Goal: Task Accomplishment & Management: Manage account settings

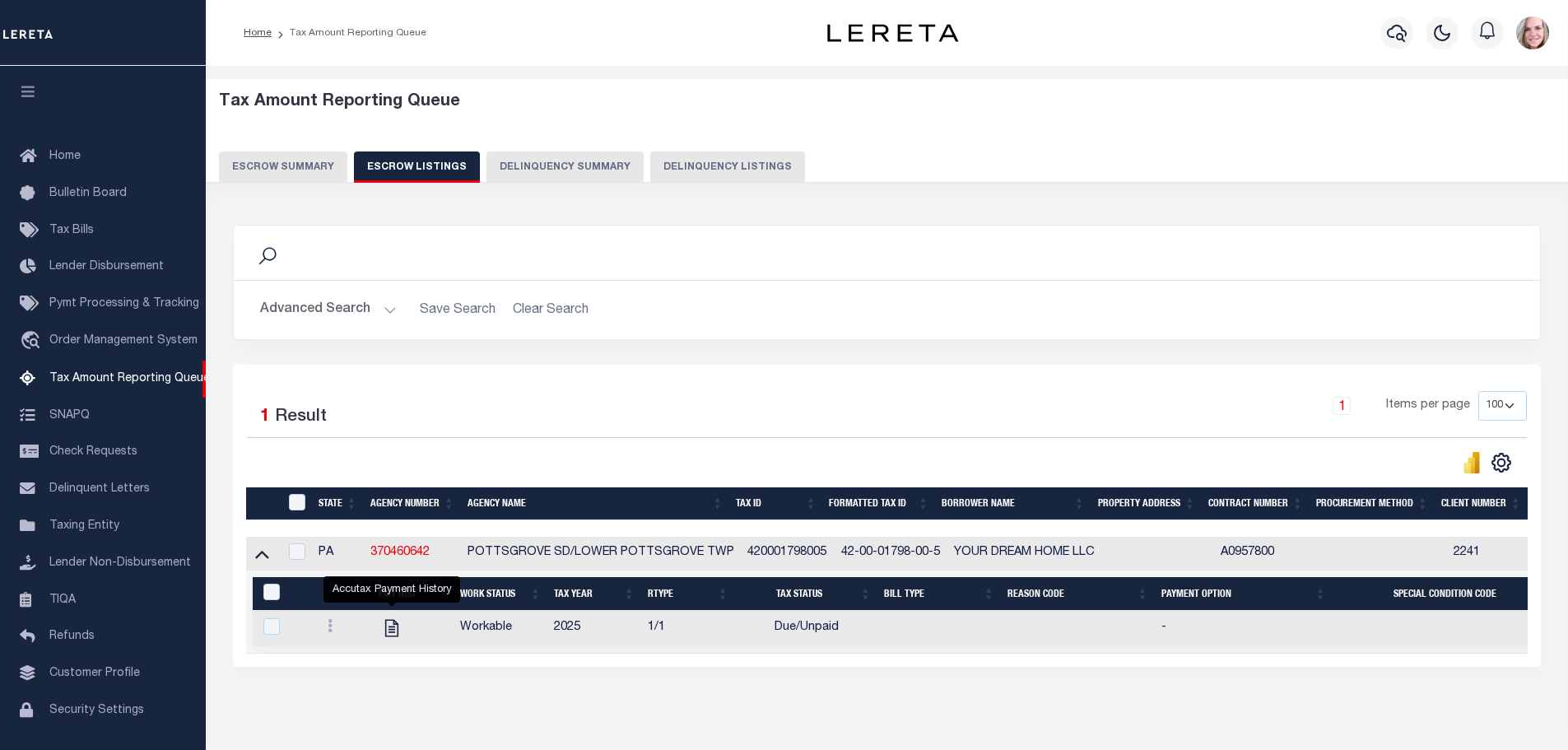
select select
select select "100"
select select
select select "100"
click at [347, 294] on button "Advanced Search" at bounding box center [329, 310] width 137 height 32
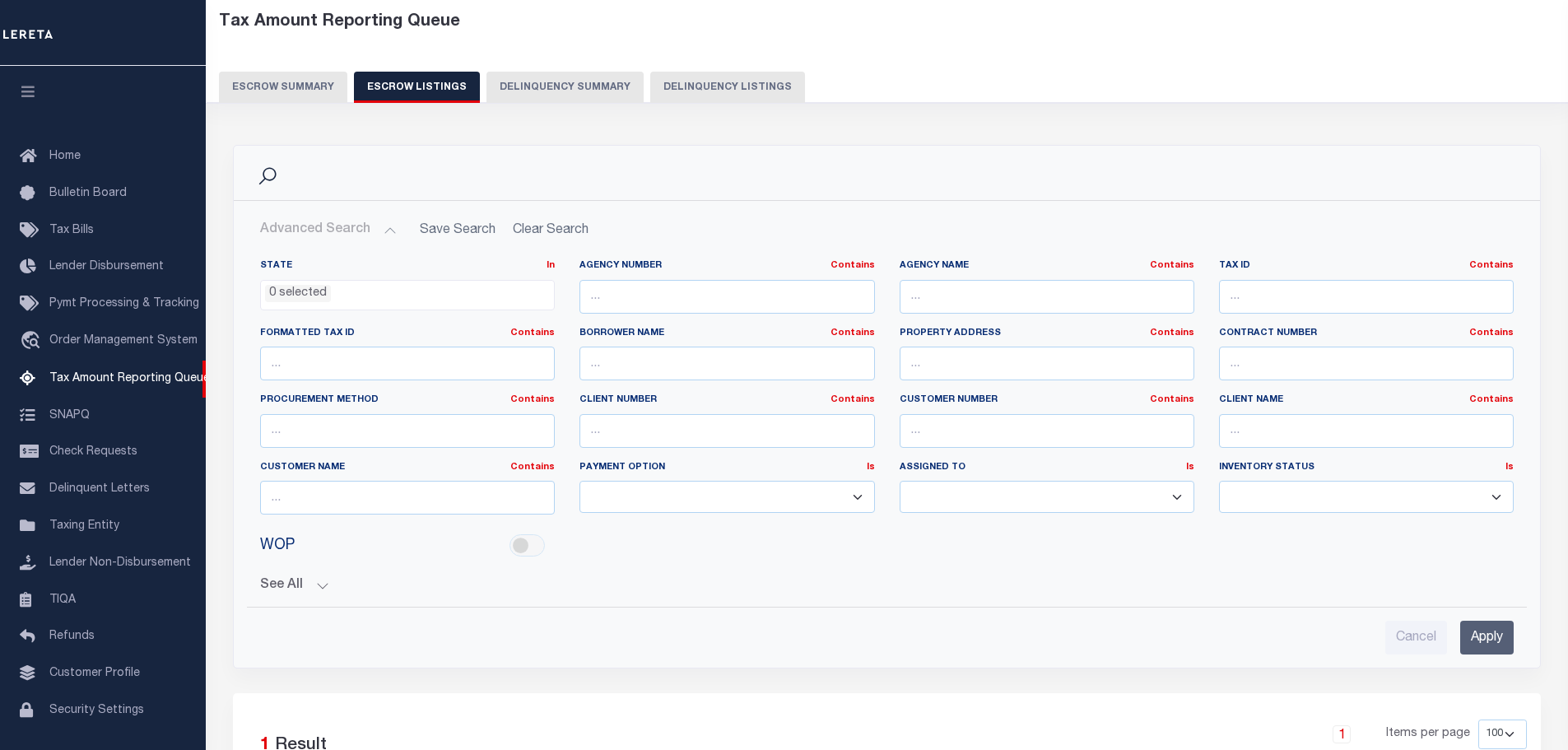
scroll to position [40, 0]
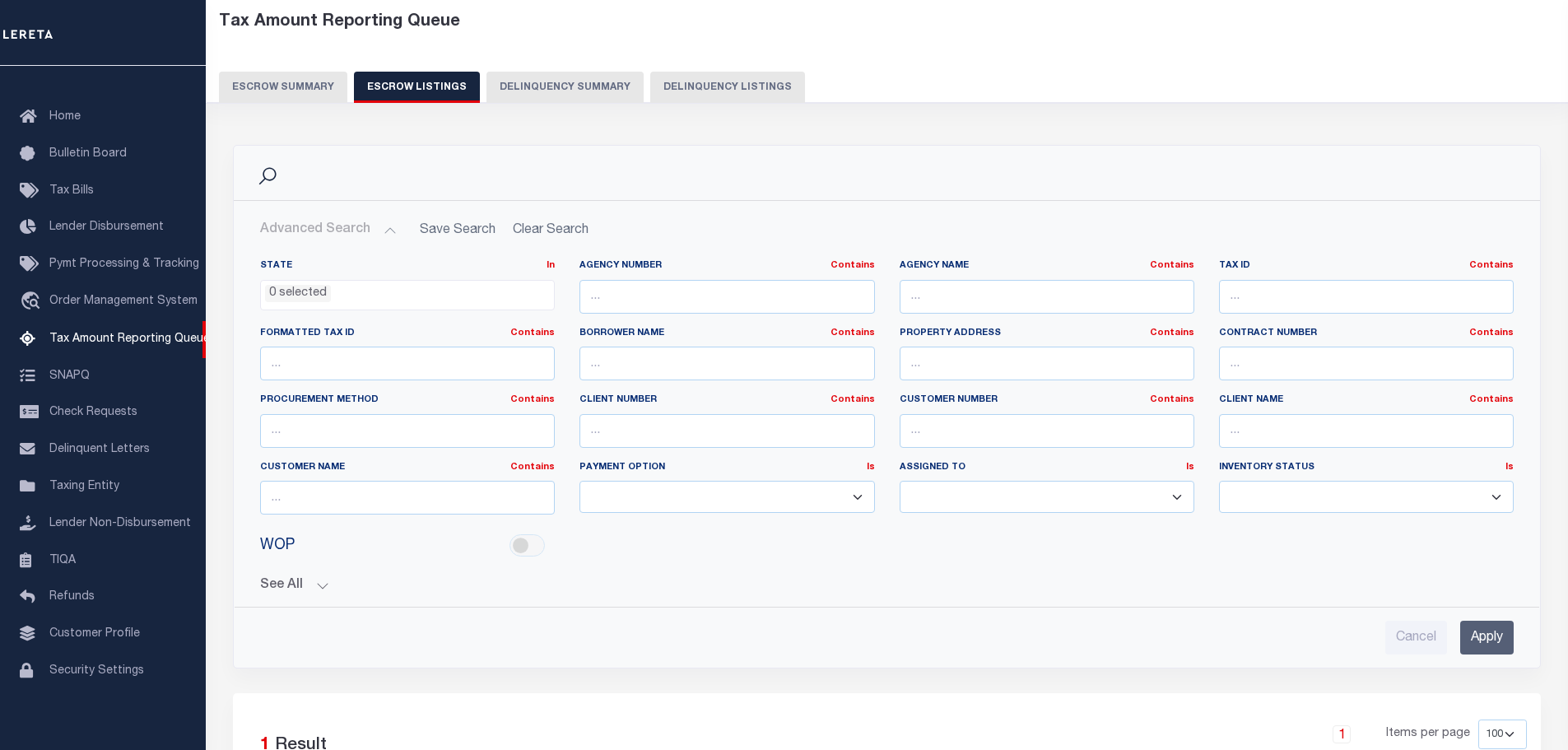
click at [307, 79] on button "Escrow Summary" at bounding box center [283, 88] width 128 height 31
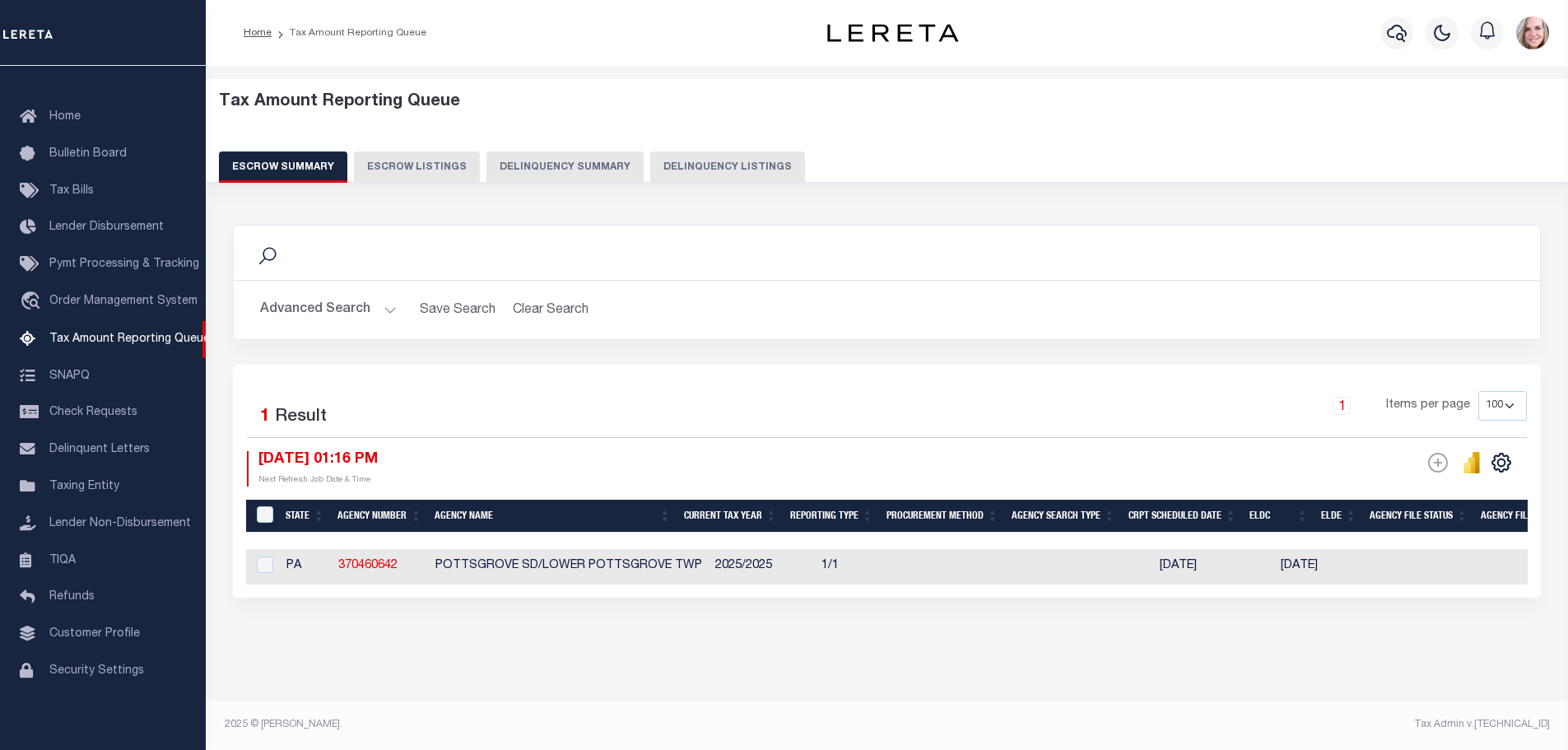
click at [330, 315] on button "Advanced Search" at bounding box center [329, 310] width 137 height 32
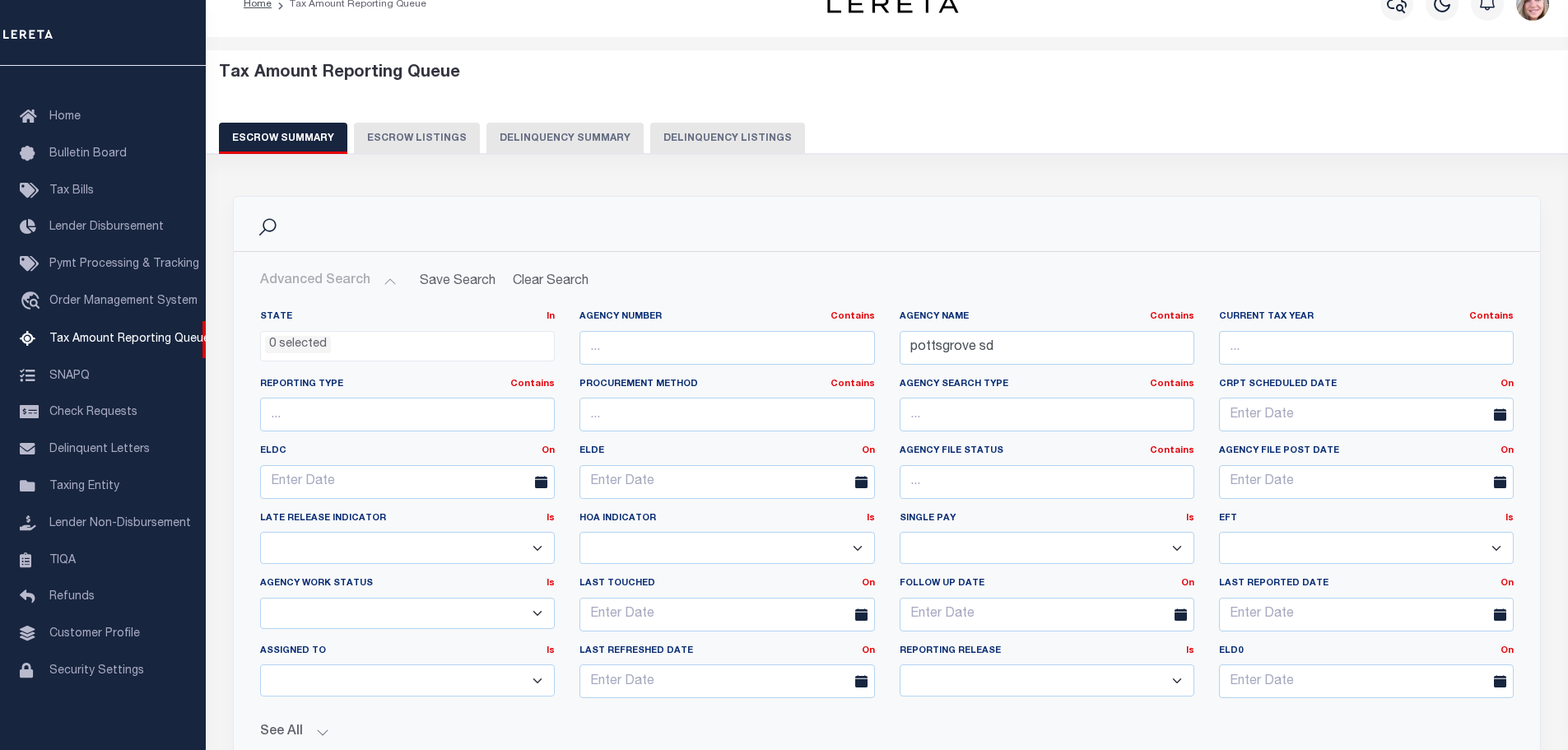
scroll to position [173, 0]
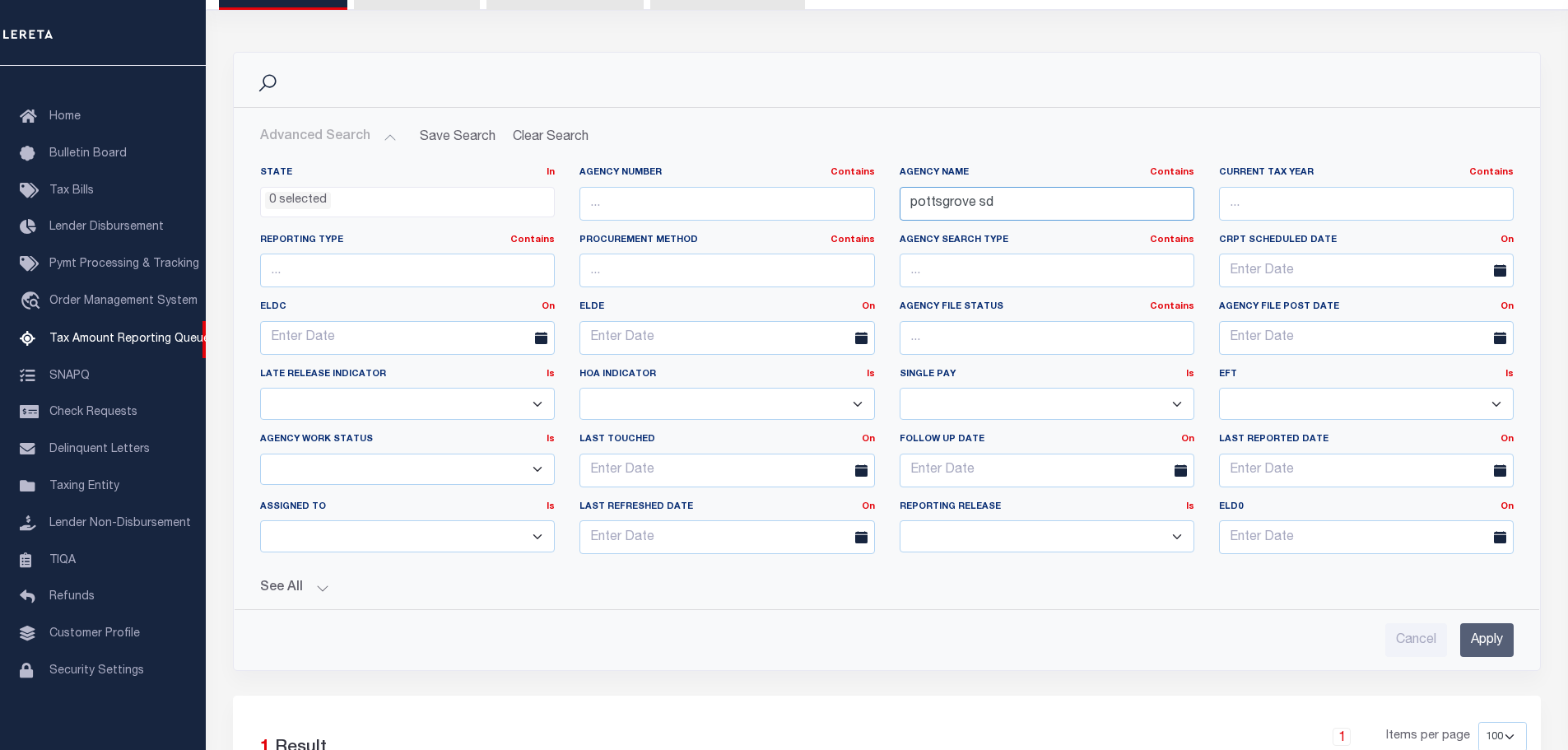
click at [1079, 203] on input "pottsgrove sd" at bounding box center [1047, 203] width 295 height 34
click at [931, 211] on input "text" at bounding box center [1047, 203] width 295 height 34
type input "baldwin-white"
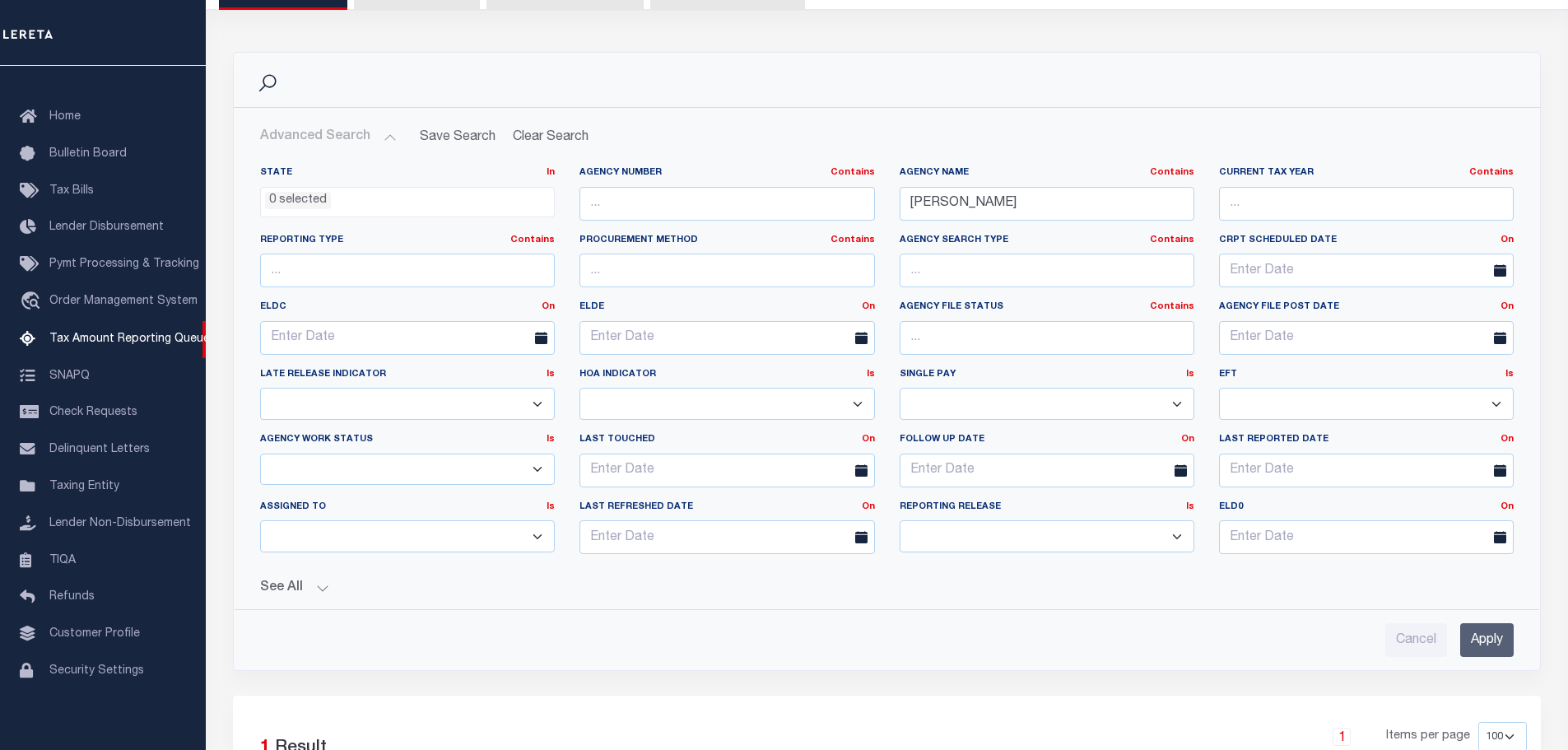
click at [1467, 638] on input "Apply" at bounding box center [1487, 639] width 54 height 34
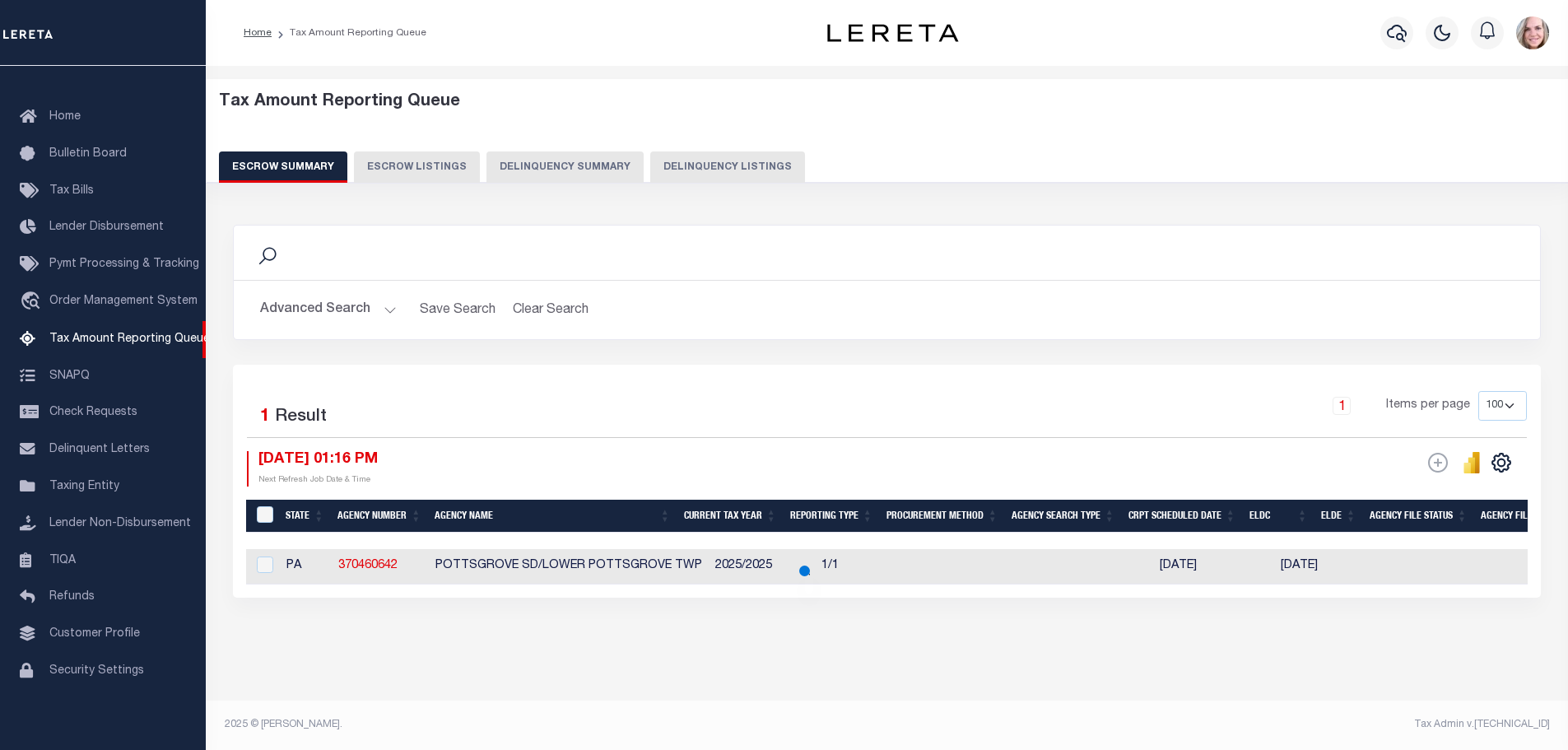
scroll to position [11, 0]
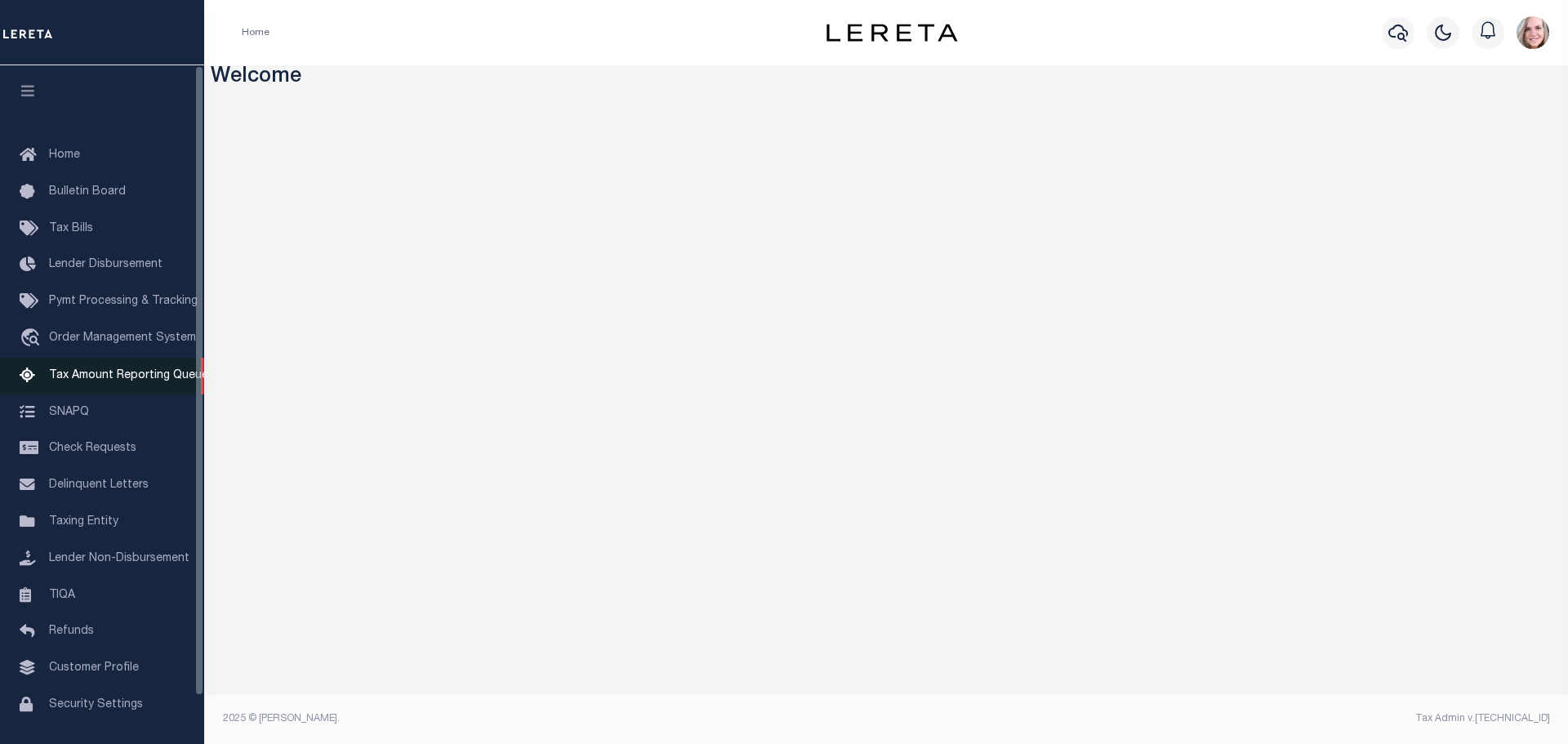
click at [103, 379] on span "Tax Amount Reporting Queue" at bounding box center [128, 375] width 159 height 11
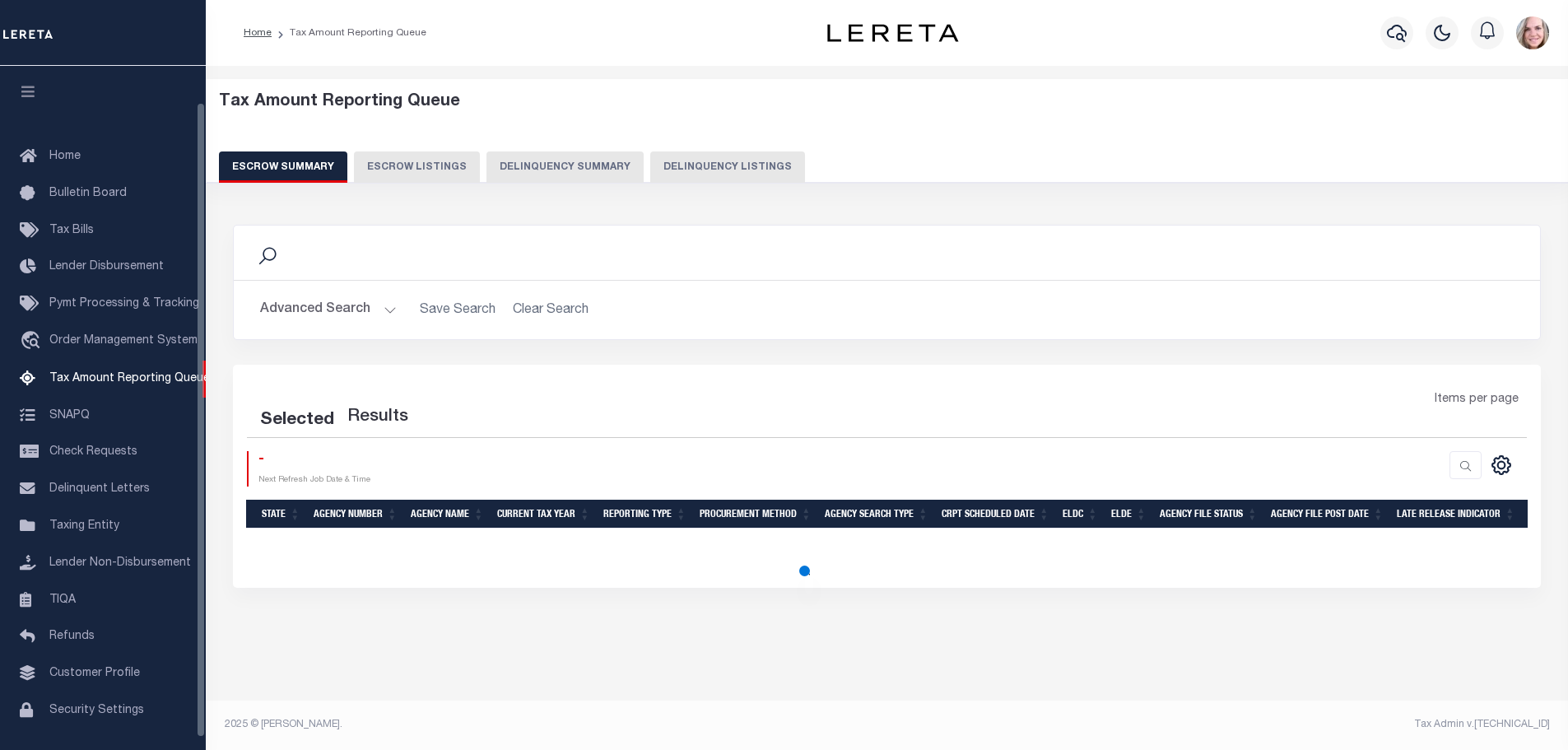
select select "100"
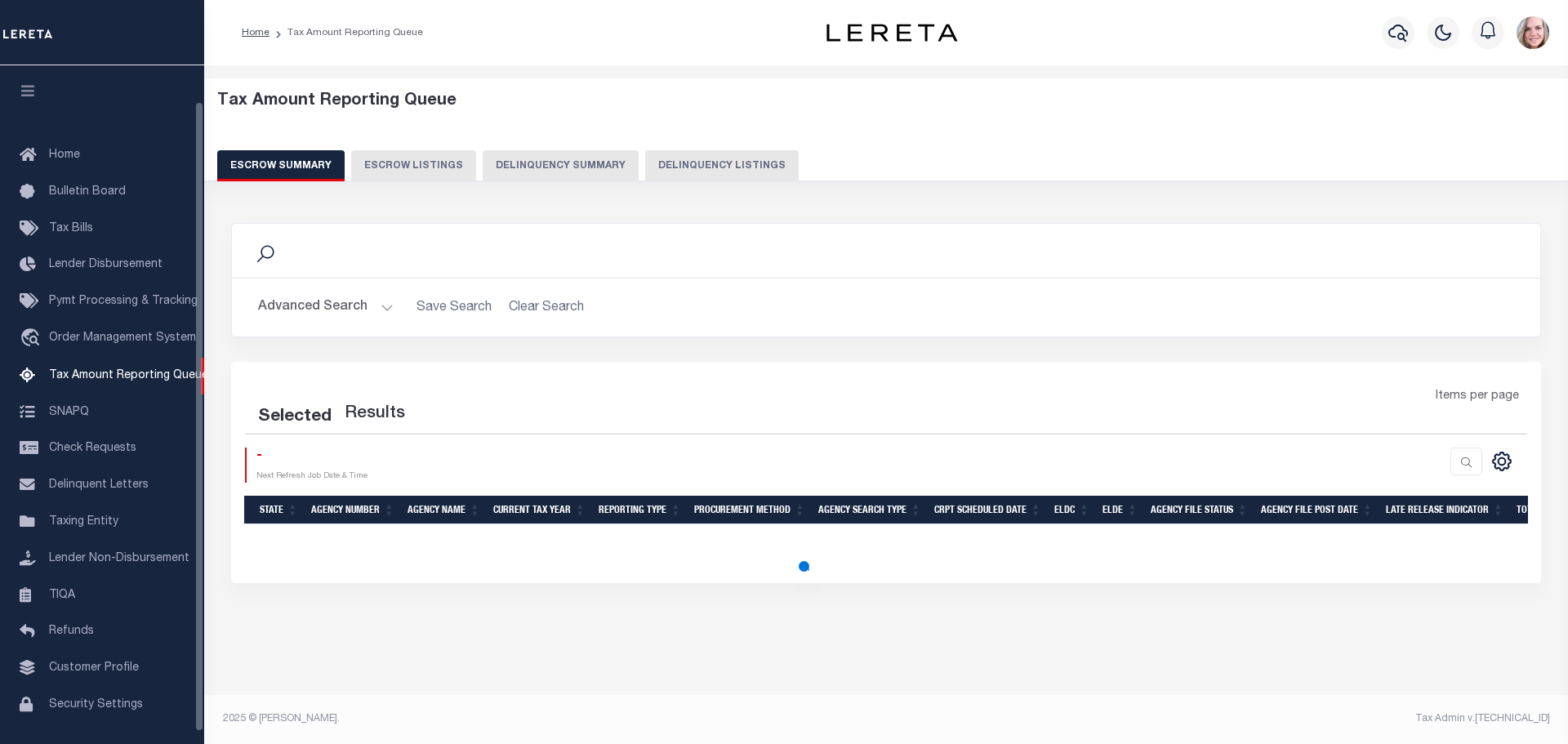
select select "100"
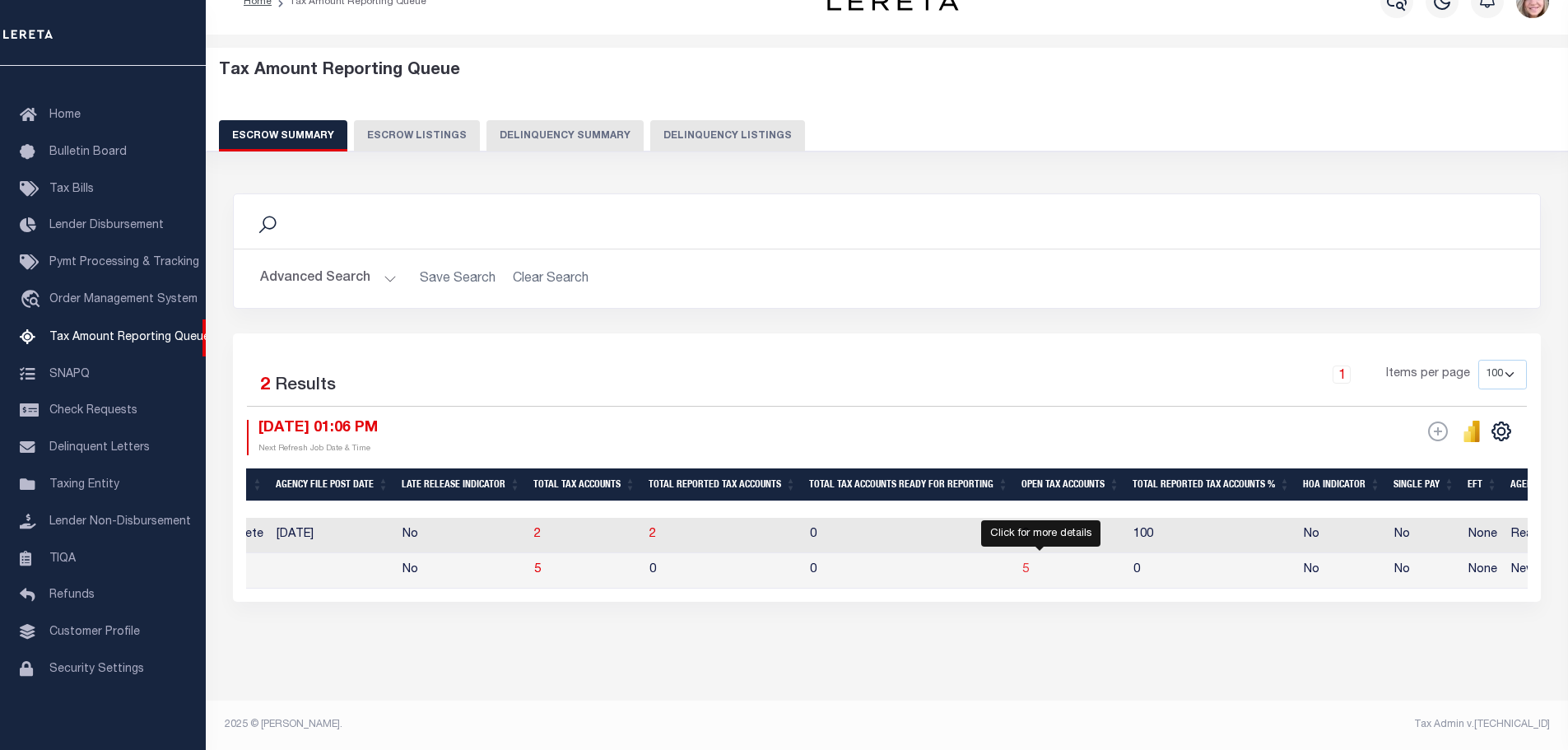
click at [1029, 564] on span "5" at bounding box center [1026, 569] width 7 height 11
select select "100"
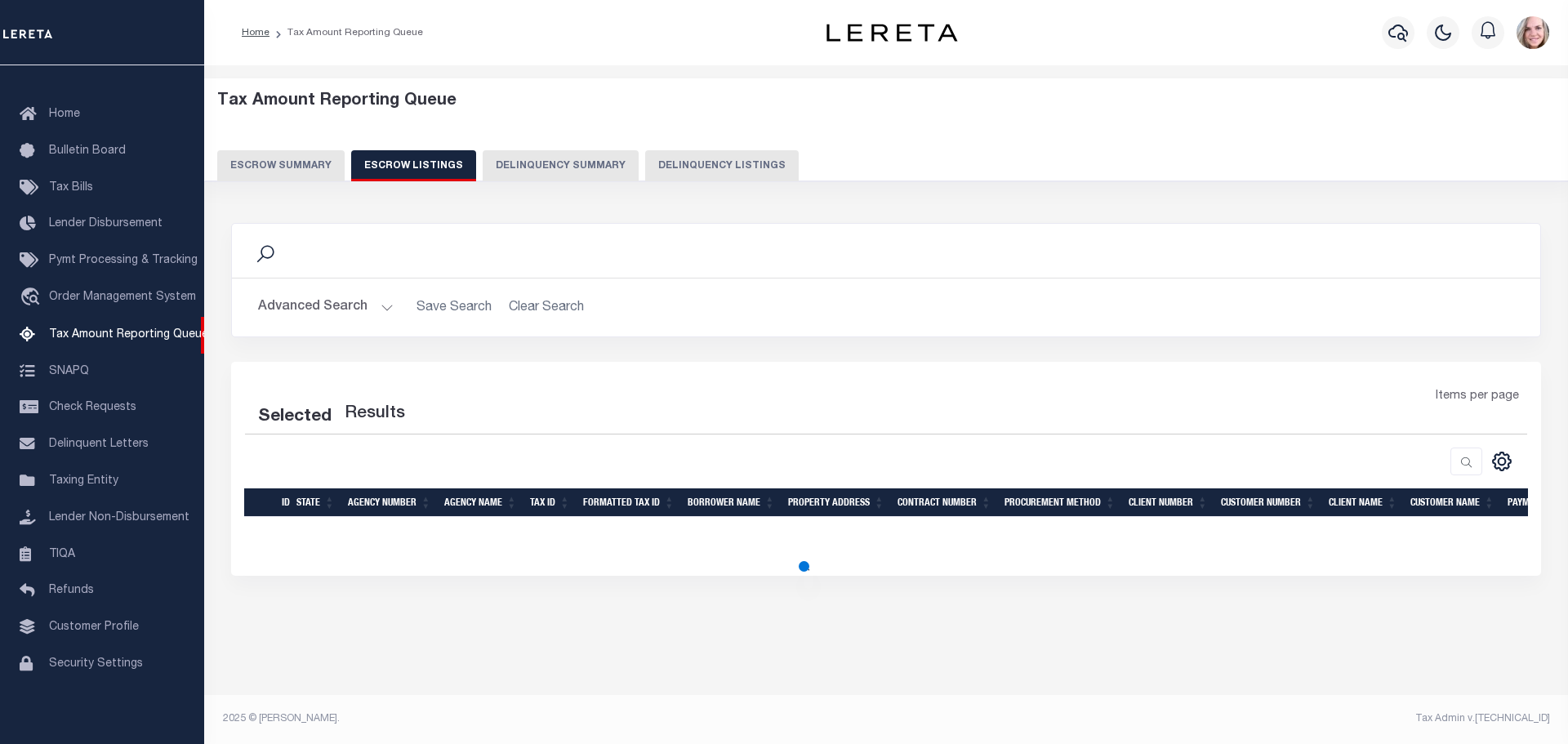
select select "100"
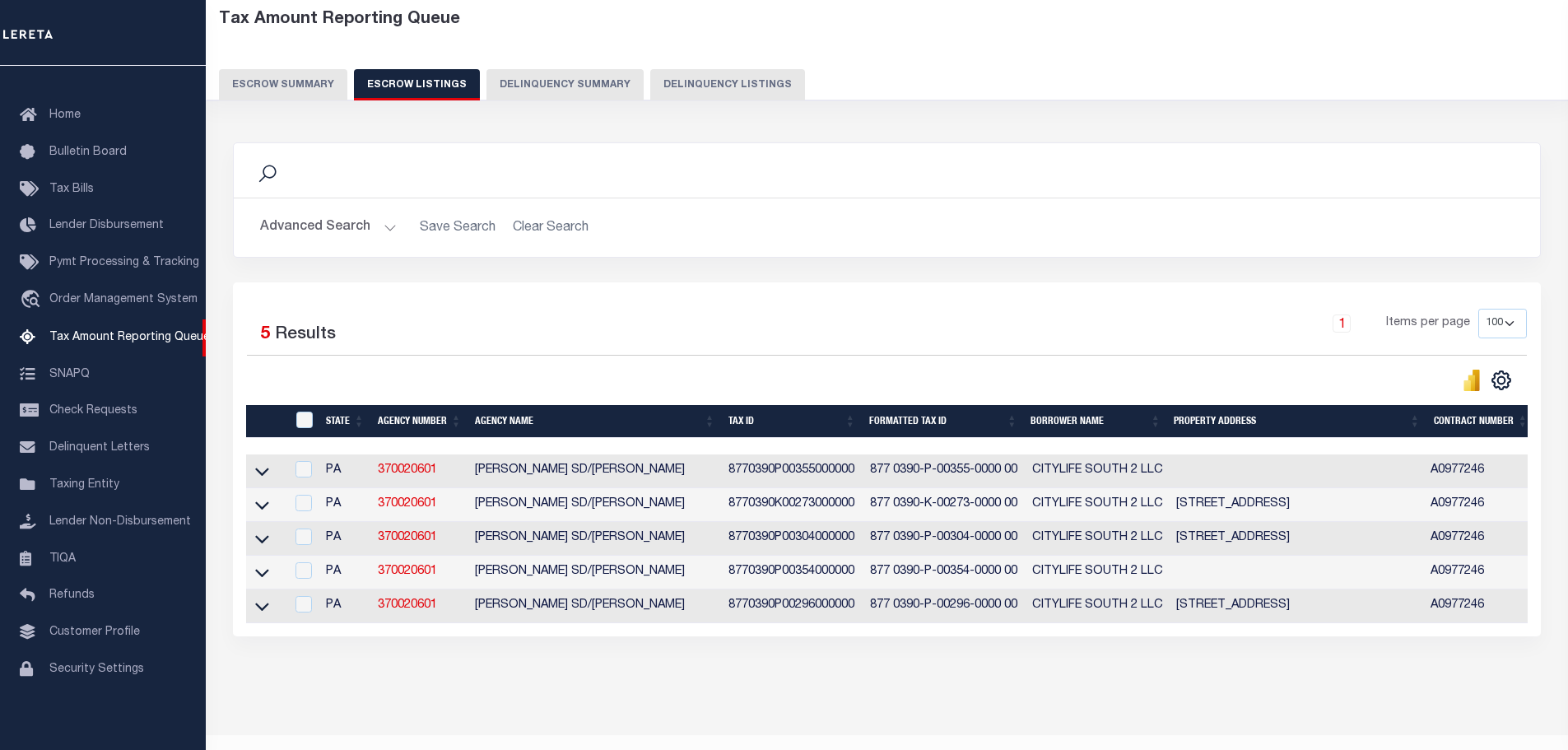
drag, startPoint x: 261, startPoint y: 577, endPoint x: 376, endPoint y: 515, distance: 130.6
click at [259, 577] on icon at bounding box center [262, 572] width 14 height 17
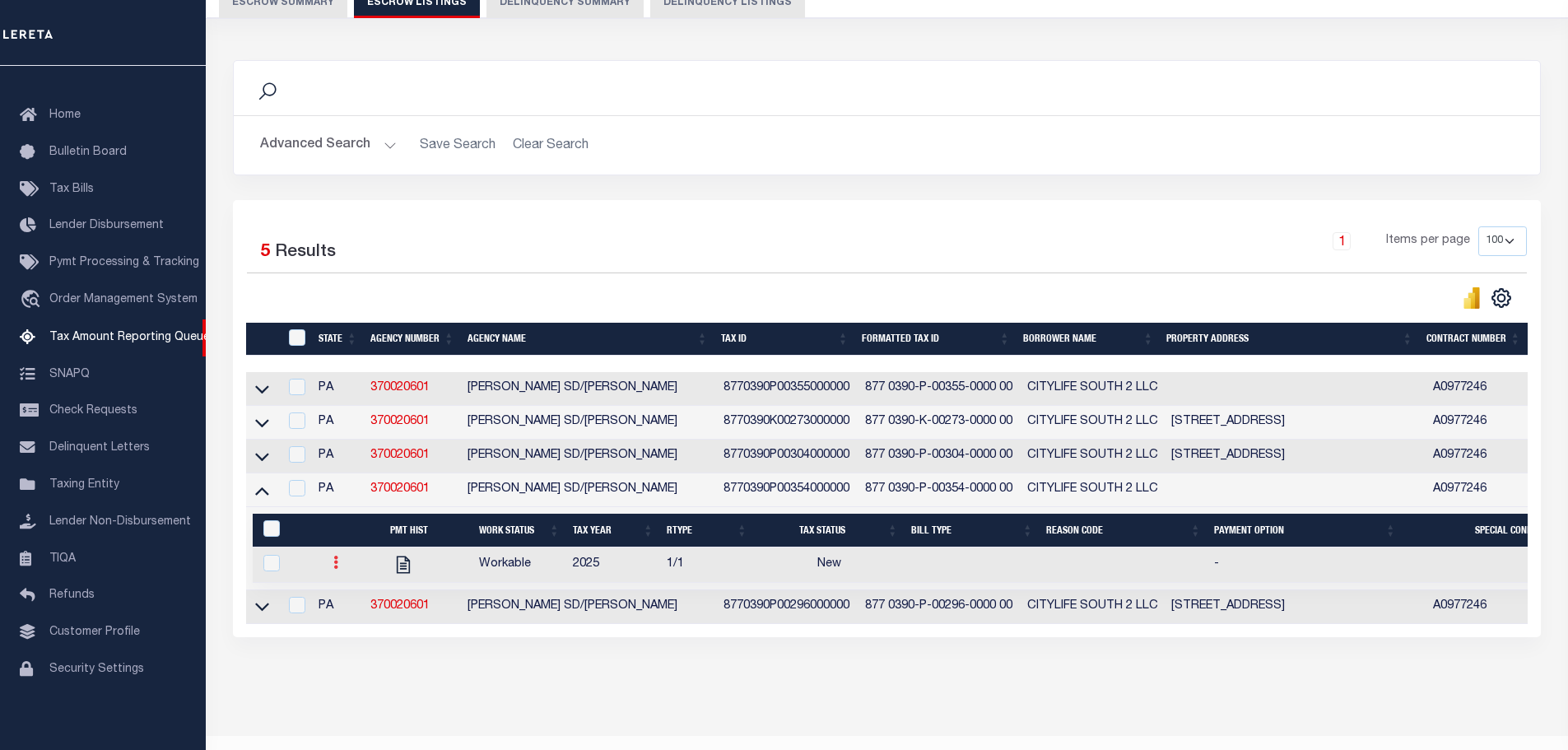
click at [335, 569] on icon at bounding box center [336, 562] width 5 height 13
click at [352, 625] on img "" at bounding box center [355, 616] width 16 height 17
checkbox input "true"
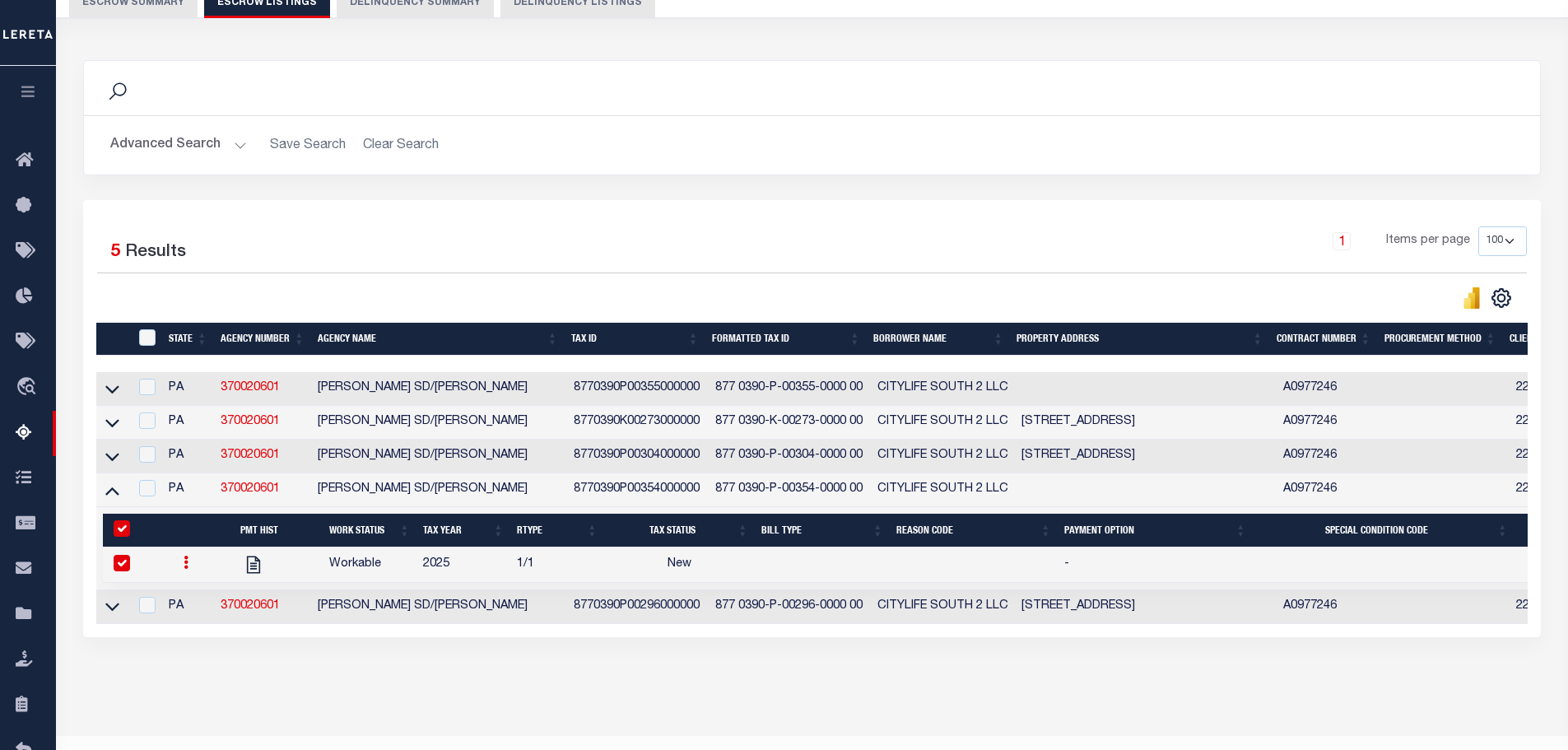
select select "NW2"
select select
type input "[DATE]"
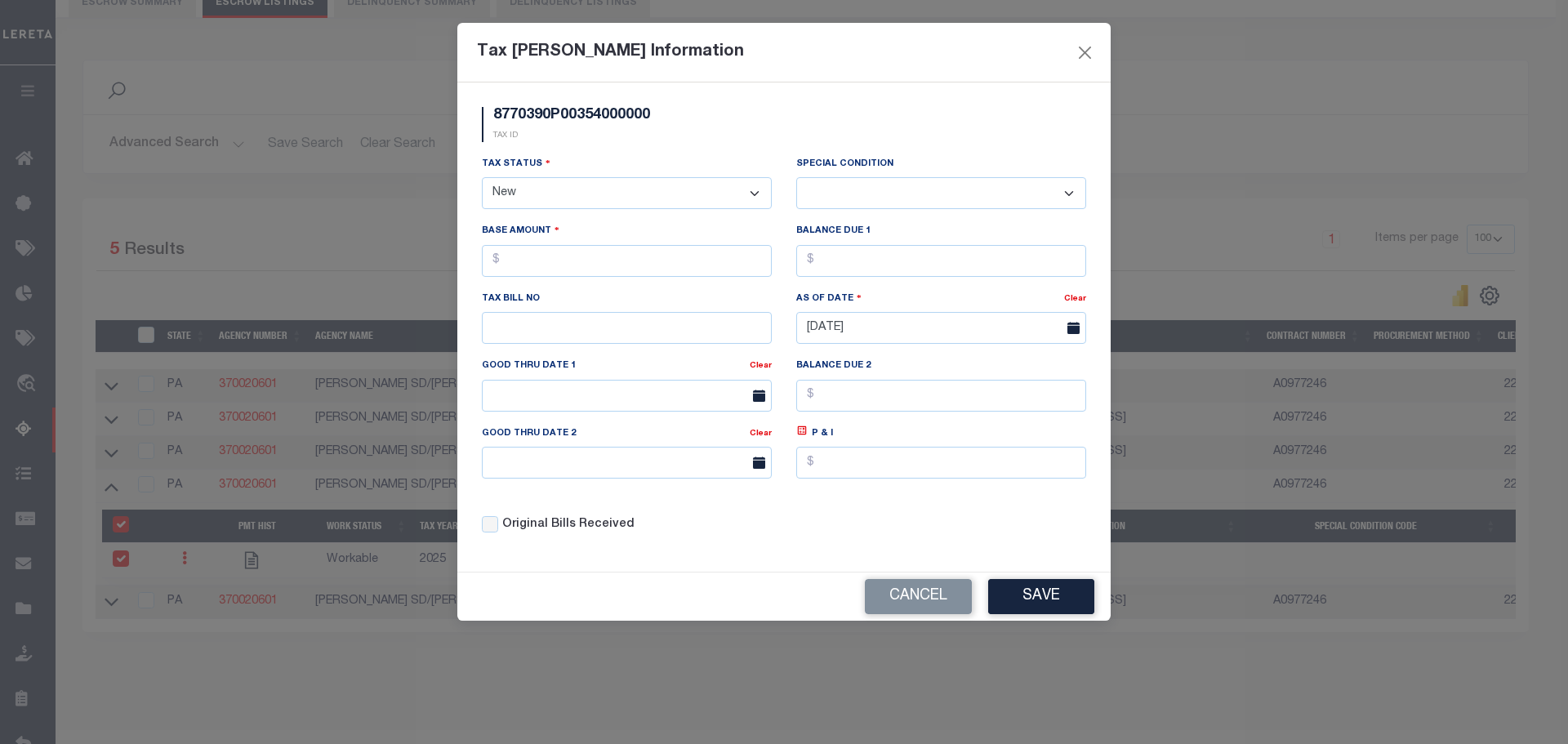
click at [580, 190] on select "- Select Status - Open Due/Unpaid Paid Incomplete No Tax Due Internal Refund Pr…" at bounding box center [627, 193] width 290 height 32
select select "DUE"
click at [482, 178] on select "- Select Status - Open Due/Unpaid Paid Incomplete No Tax Due Internal Refund Pr…" at bounding box center [627, 193] width 290 height 32
select select "0"
click at [590, 248] on div "Base Amount" at bounding box center [627, 249] width 290 height 54
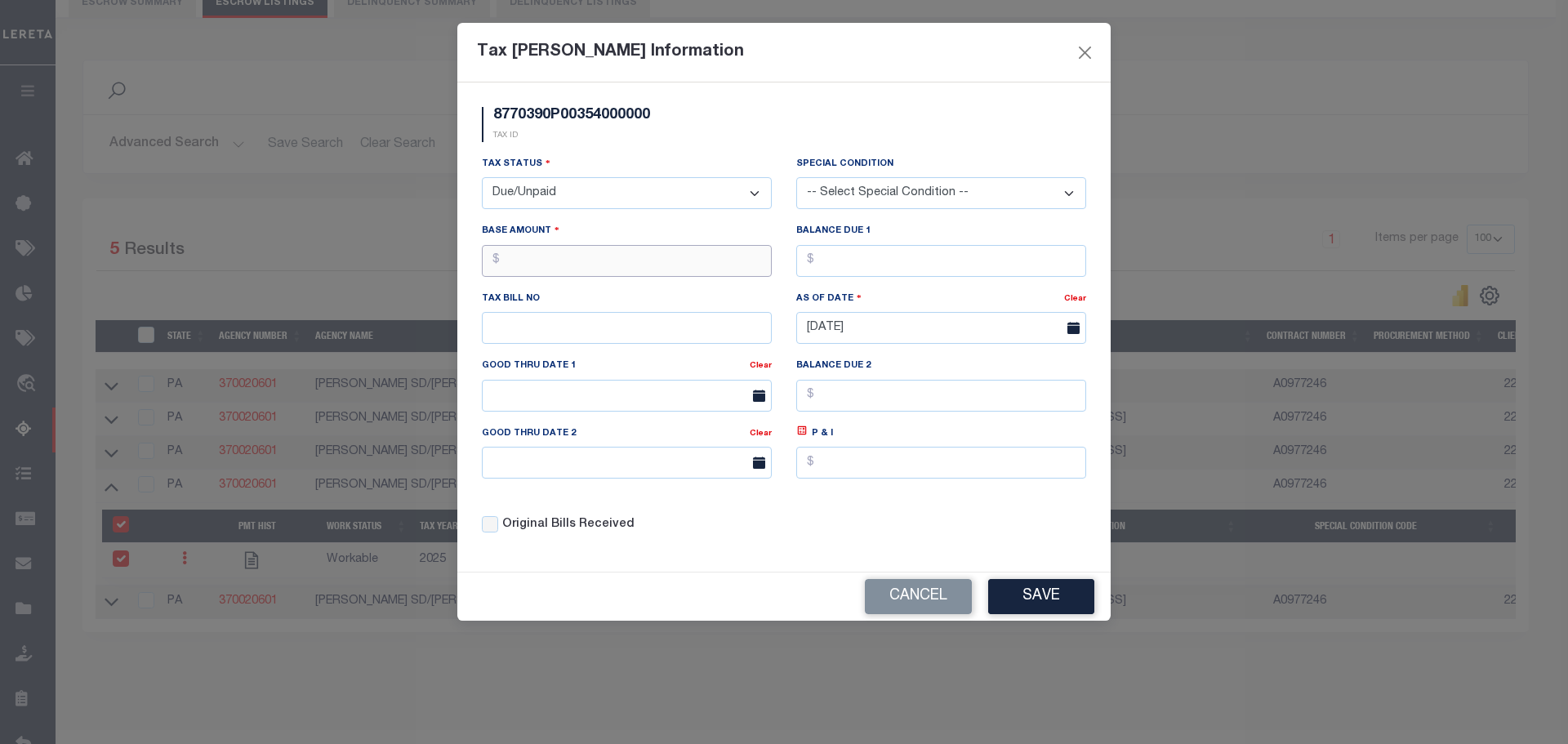
drag, startPoint x: 592, startPoint y: 256, endPoint x: 602, endPoint y: 258, distance: 10.2
click at [590, 256] on input "text" at bounding box center [627, 261] width 290 height 32
type input "$612.50"
click at [958, 261] on input "text" at bounding box center [941, 261] width 290 height 32
type input "$612.50"
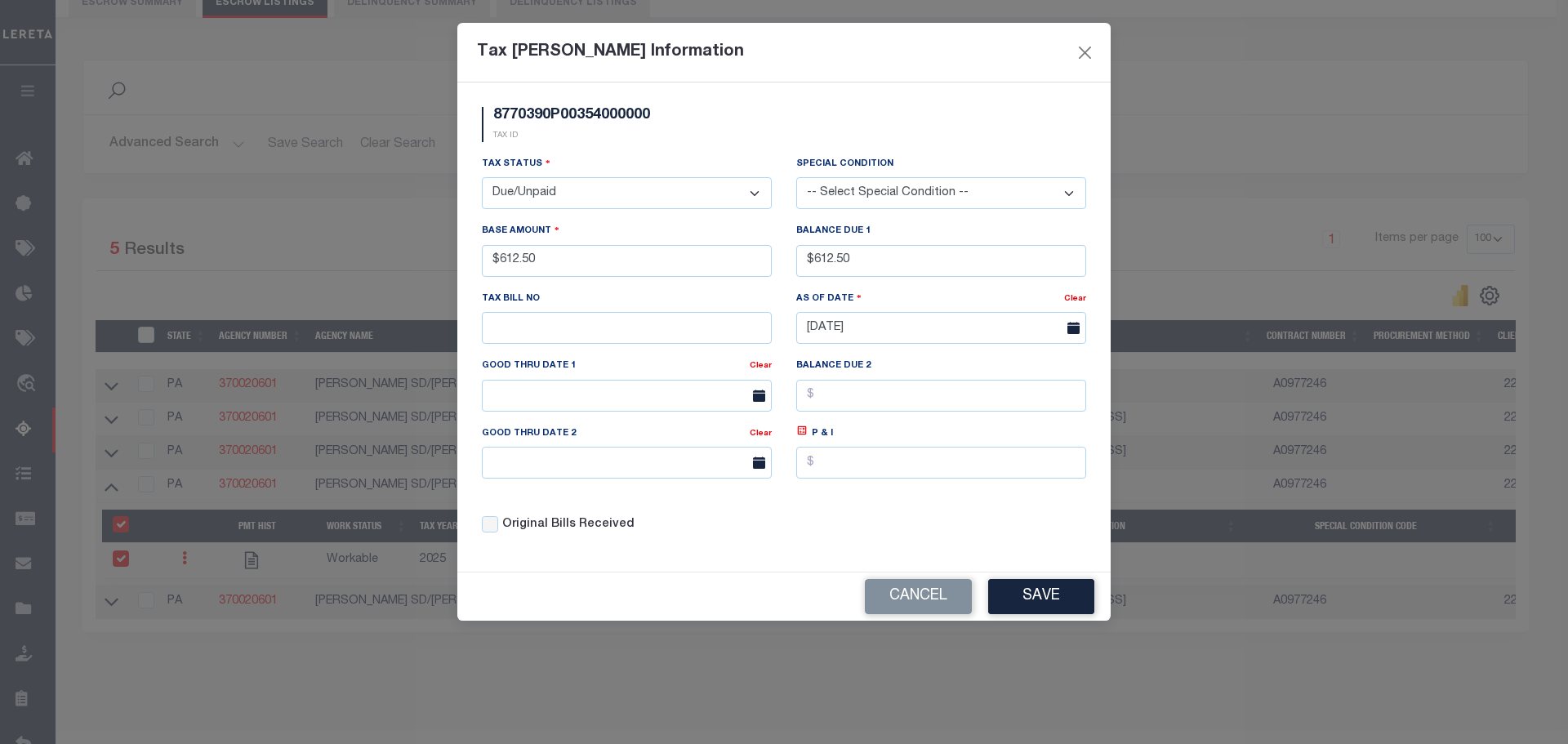
click at [740, 513] on div "Original Bills Received" at bounding box center [627, 519] width 314 height 56
click at [524, 336] on input "text" at bounding box center [627, 328] width 290 height 32
type input "390P354"
drag, startPoint x: 696, startPoint y: 421, endPoint x: 1077, endPoint y: 600, distance: 421.0
click at [1077, 600] on button "Save" at bounding box center [1040, 596] width 106 height 35
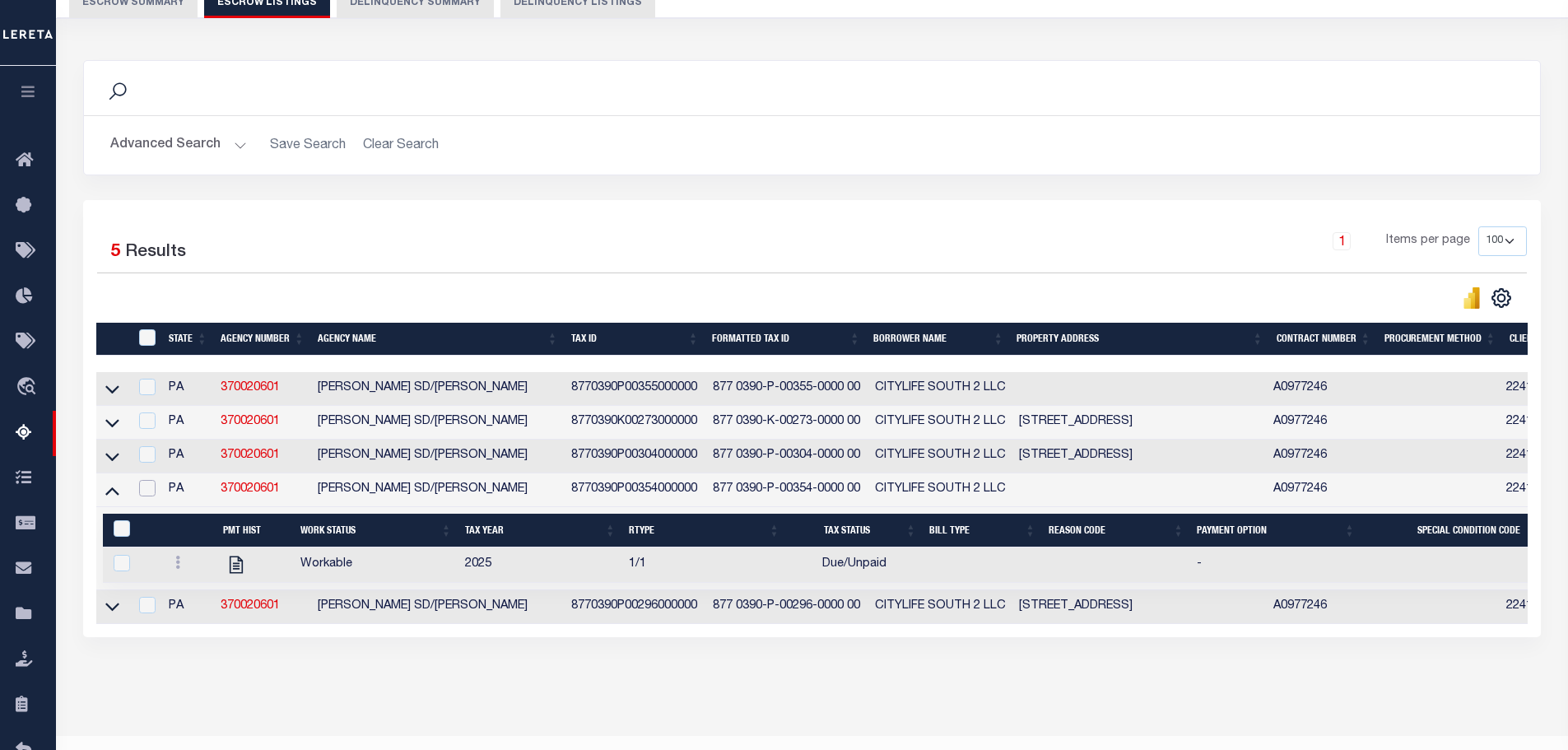
click at [151, 487] on input "checkbox" at bounding box center [147, 487] width 16 height 16
checkbox input "true"
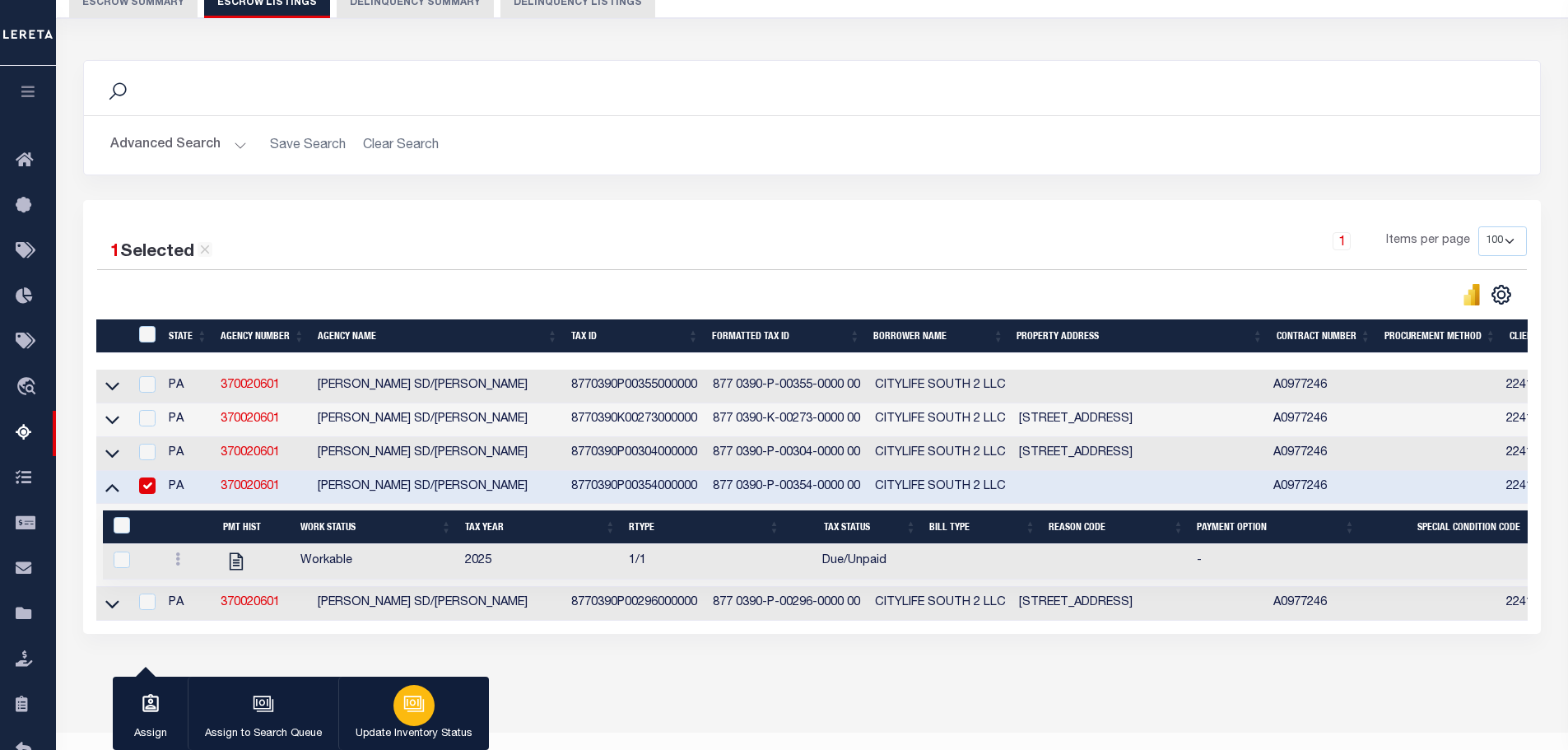
click at [428, 695] on div "button" at bounding box center [414, 705] width 41 height 41
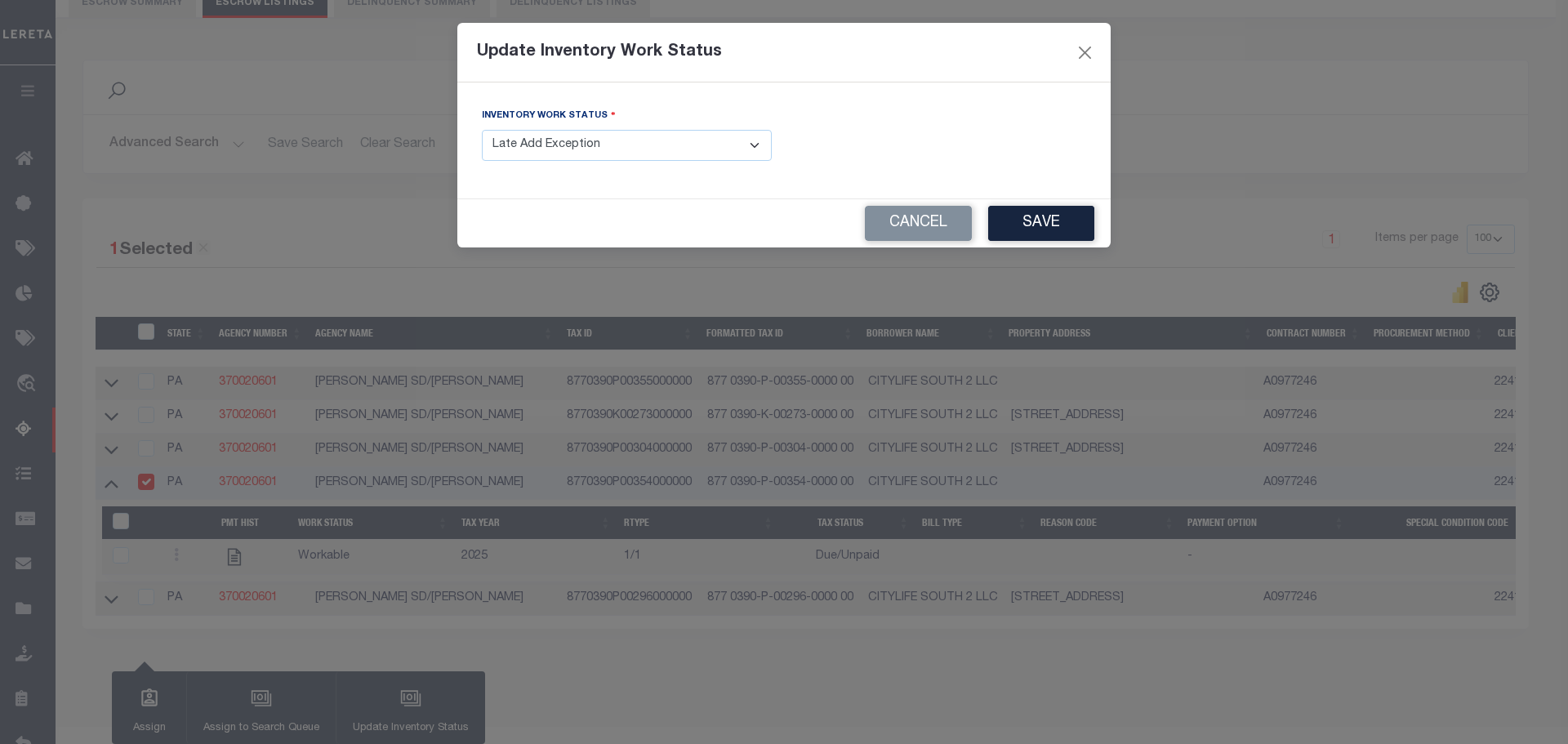
click at [573, 136] on select "- Select Inventory Status - Manual - Exception Pended - Awaiting Search Late Ad…" at bounding box center [627, 145] width 290 height 32
select select "4"
click at [482, 130] on select "- Select Inventory Status - Manual - Exception Pended - Awaiting Search Late Ad…" at bounding box center [627, 145] width 290 height 32
click at [1060, 225] on button "Save" at bounding box center [1040, 223] width 106 height 35
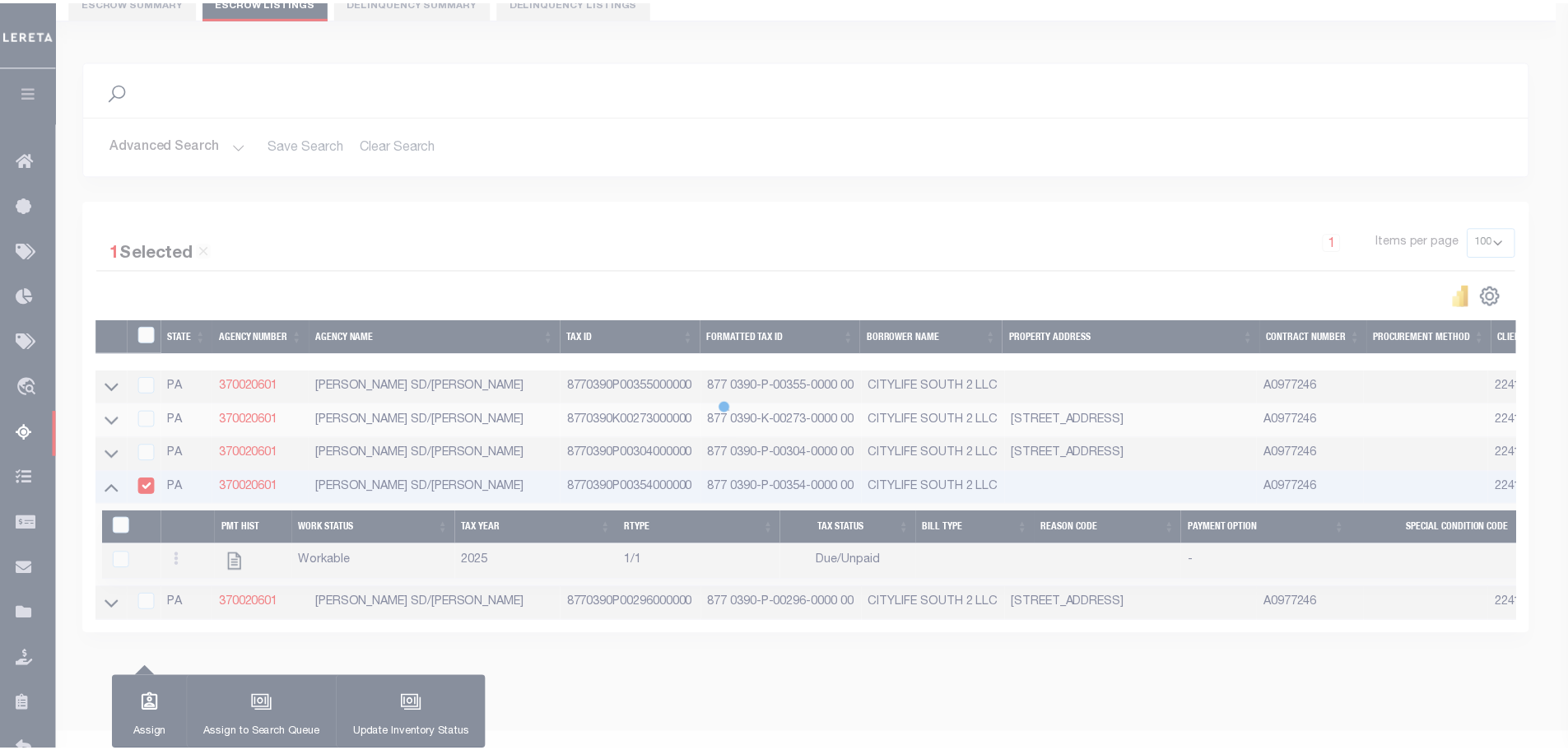
scroll to position [122, 0]
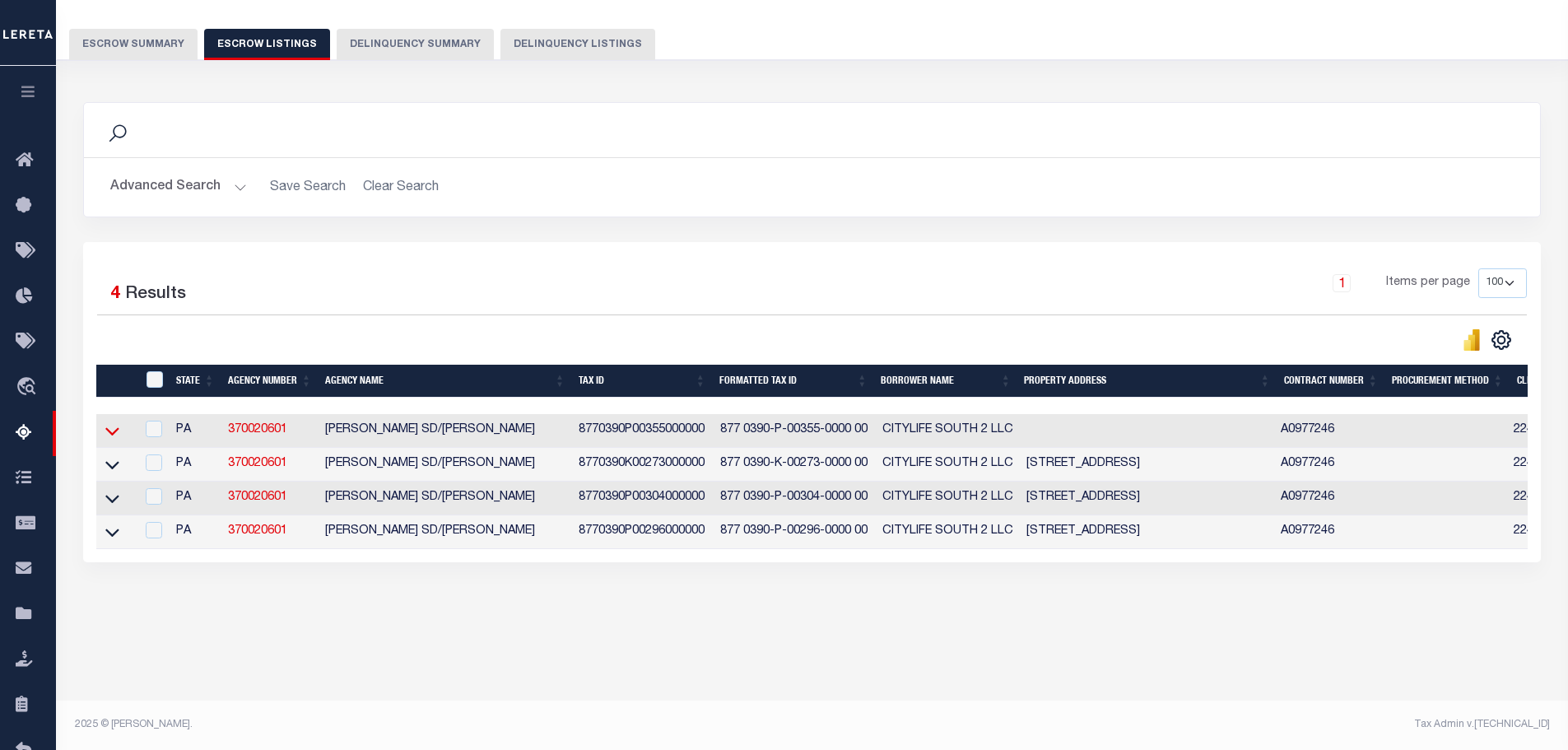
click at [114, 428] on icon at bounding box center [112, 431] width 14 height 17
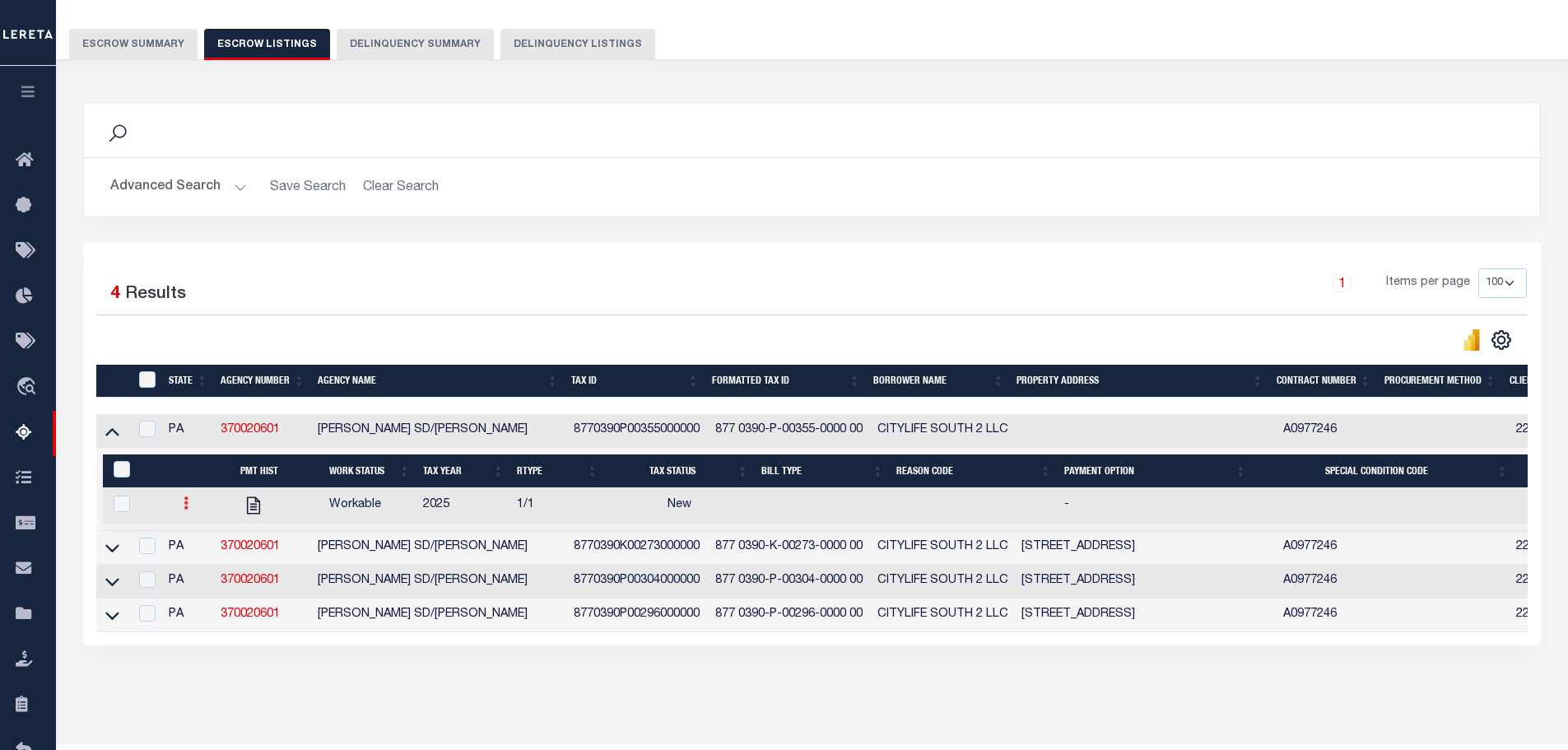
click at [186, 508] on icon at bounding box center [186, 502] width 5 height 13
click at [224, 563] on link "" at bounding box center [206, 557] width 56 height 27
checkbox input "true"
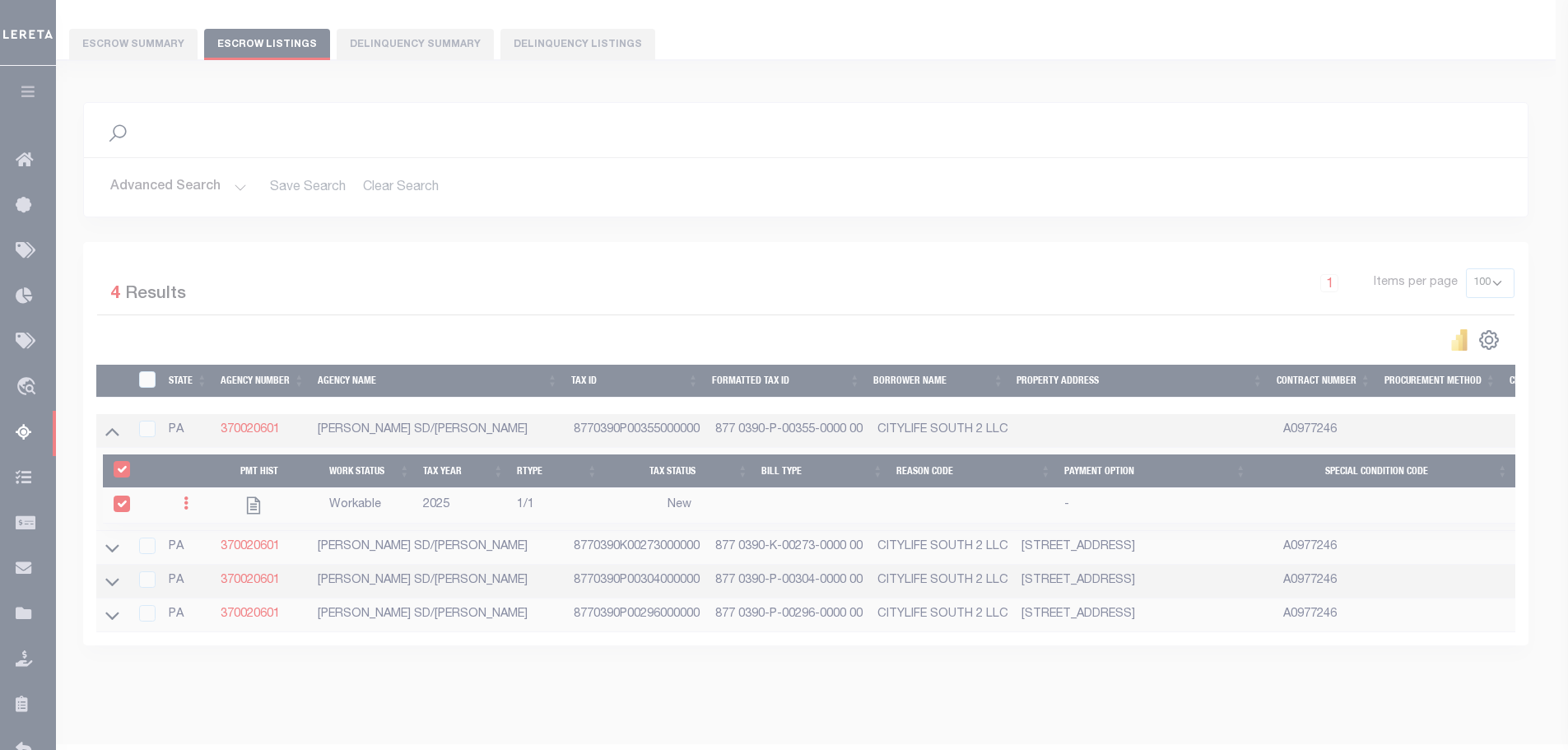
select select
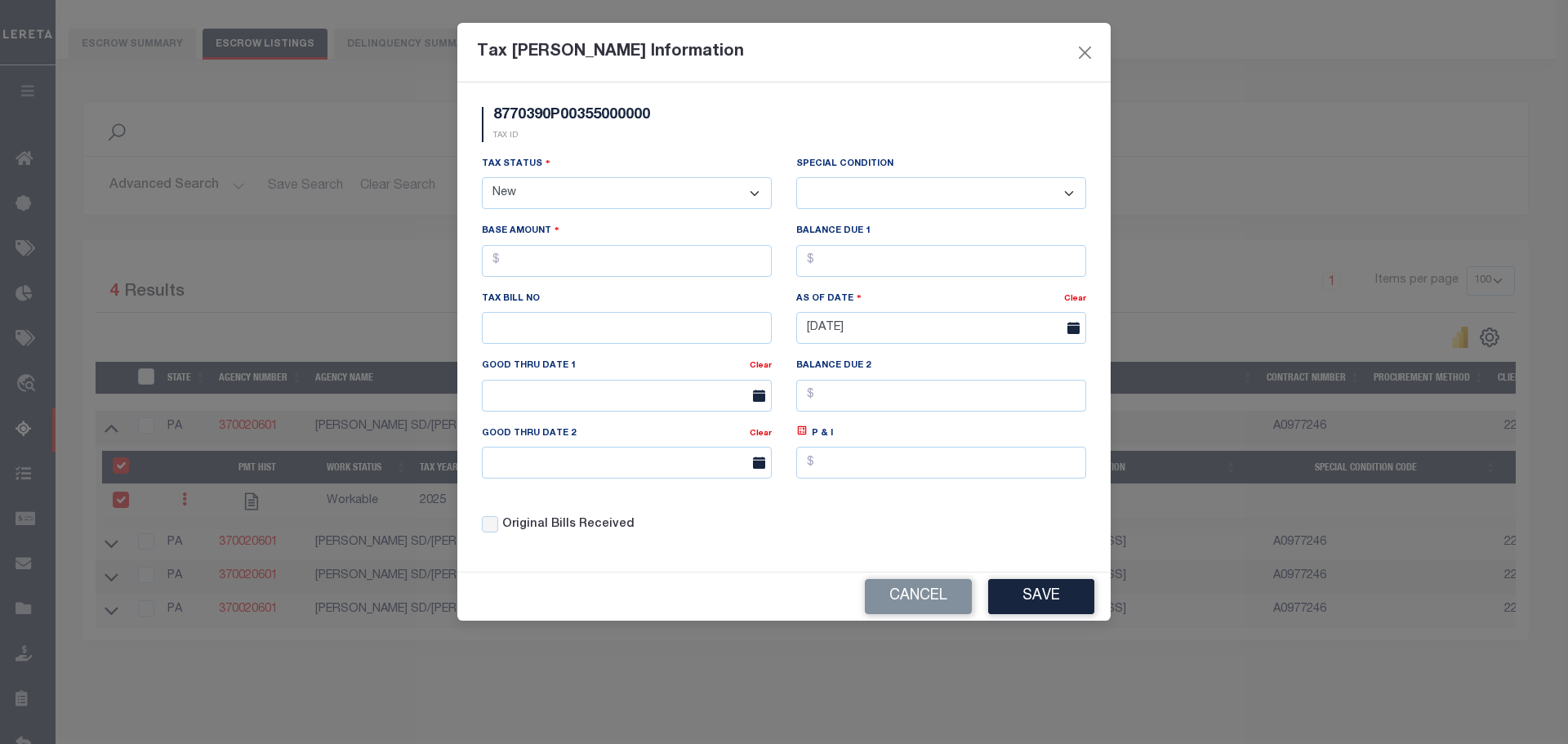
click at [605, 199] on select "- Select Status - Open Due/Unpaid Paid Incomplete No Tax Due Internal Refund Pr…" at bounding box center [627, 193] width 290 height 32
select select "DUE"
click at [482, 178] on select "- Select Status - Open Due/Unpaid Paid Incomplete No Tax Due Internal Refund Pr…" at bounding box center [627, 193] width 290 height 32
select select "0"
click at [595, 263] on input "text" at bounding box center [627, 261] width 290 height 32
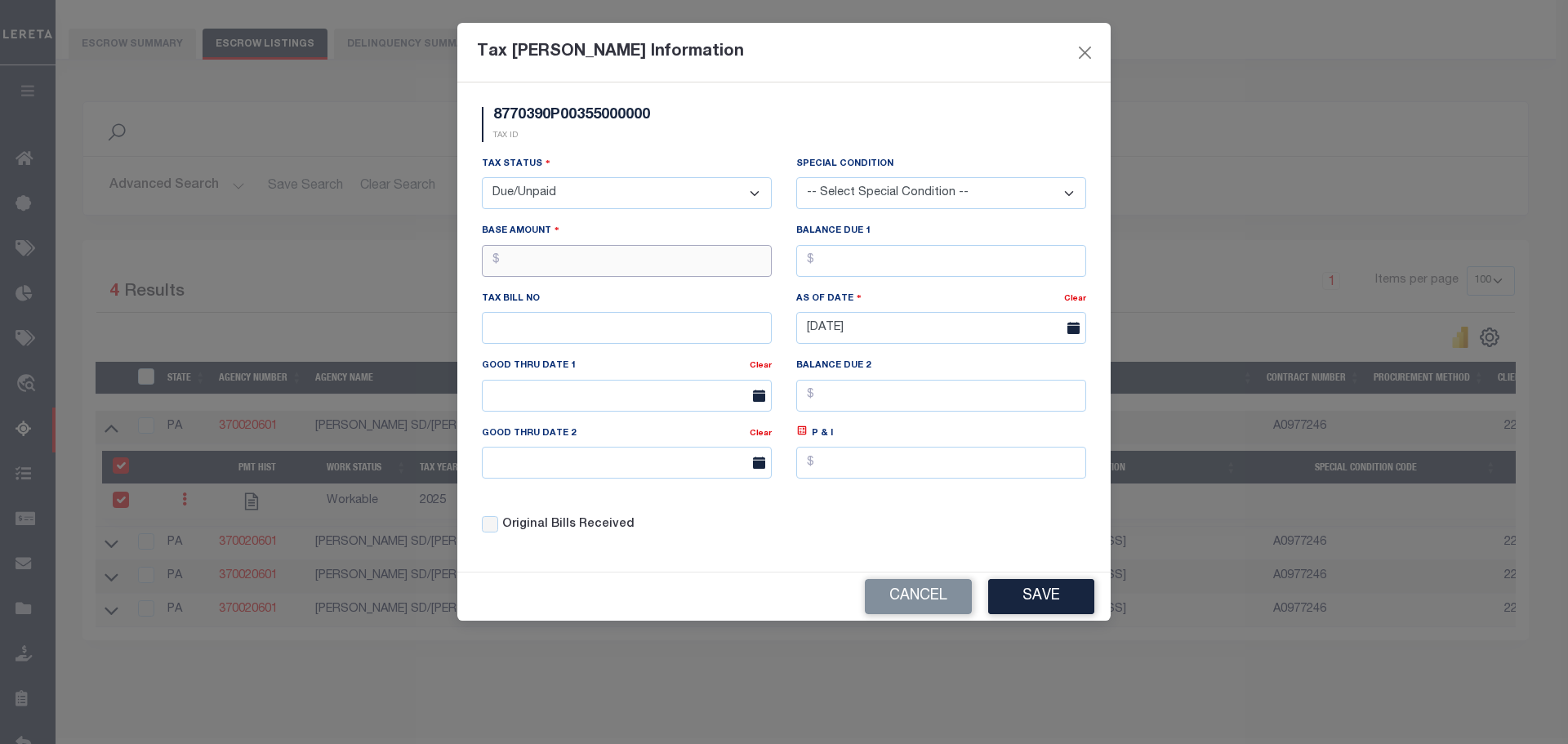
click at [600, 256] on input "text" at bounding box center [627, 261] width 290 height 32
type input "$857.50"
click at [903, 248] on input "text" at bounding box center [941, 261] width 290 height 32
type input "$857.50"
click at [670, 332] on input "text" at bounding box center [627, 328] width 290 height 32
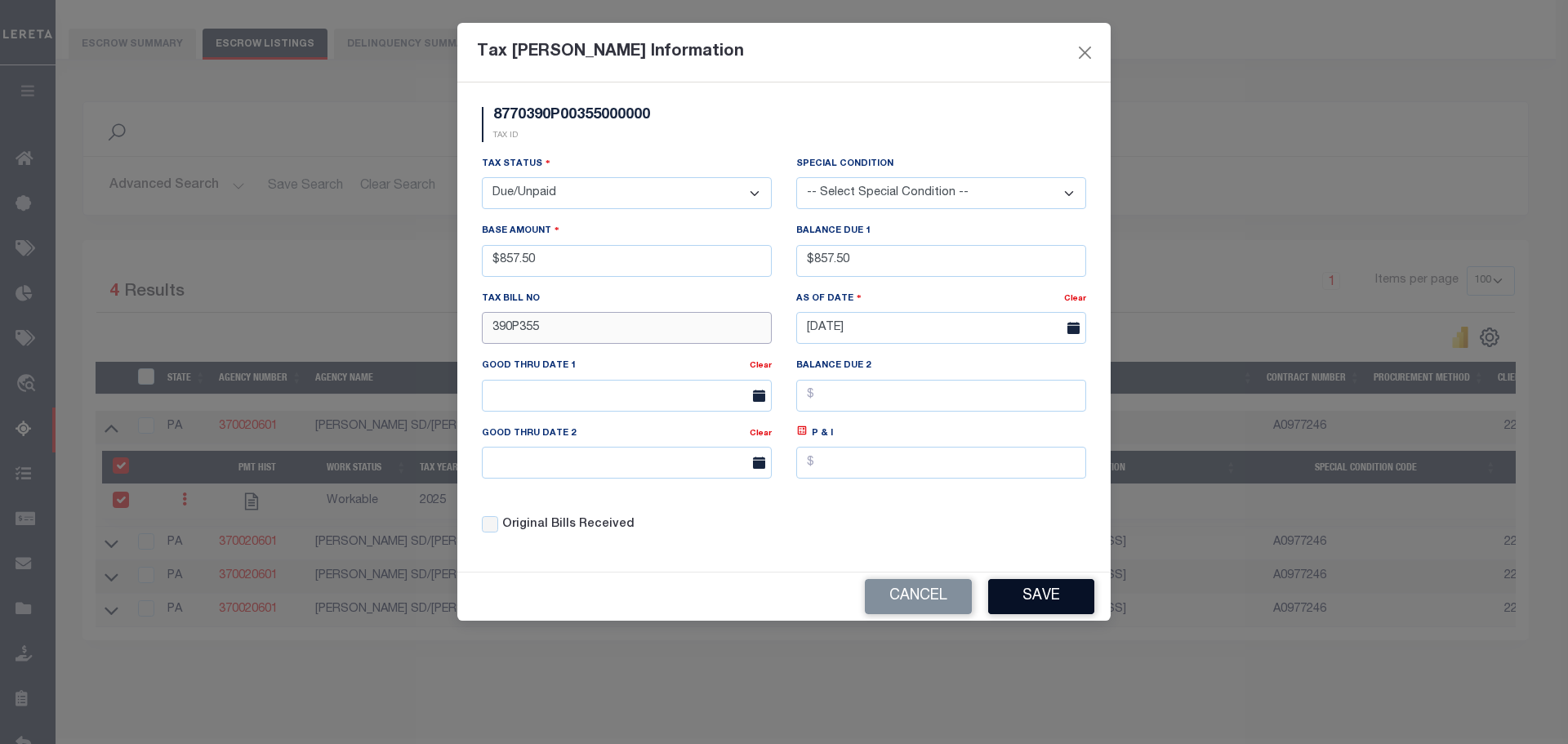
type input "390P355"
click at [1023, 593] on button "Save" at bounding box center [1040, 596] width 106 height 35
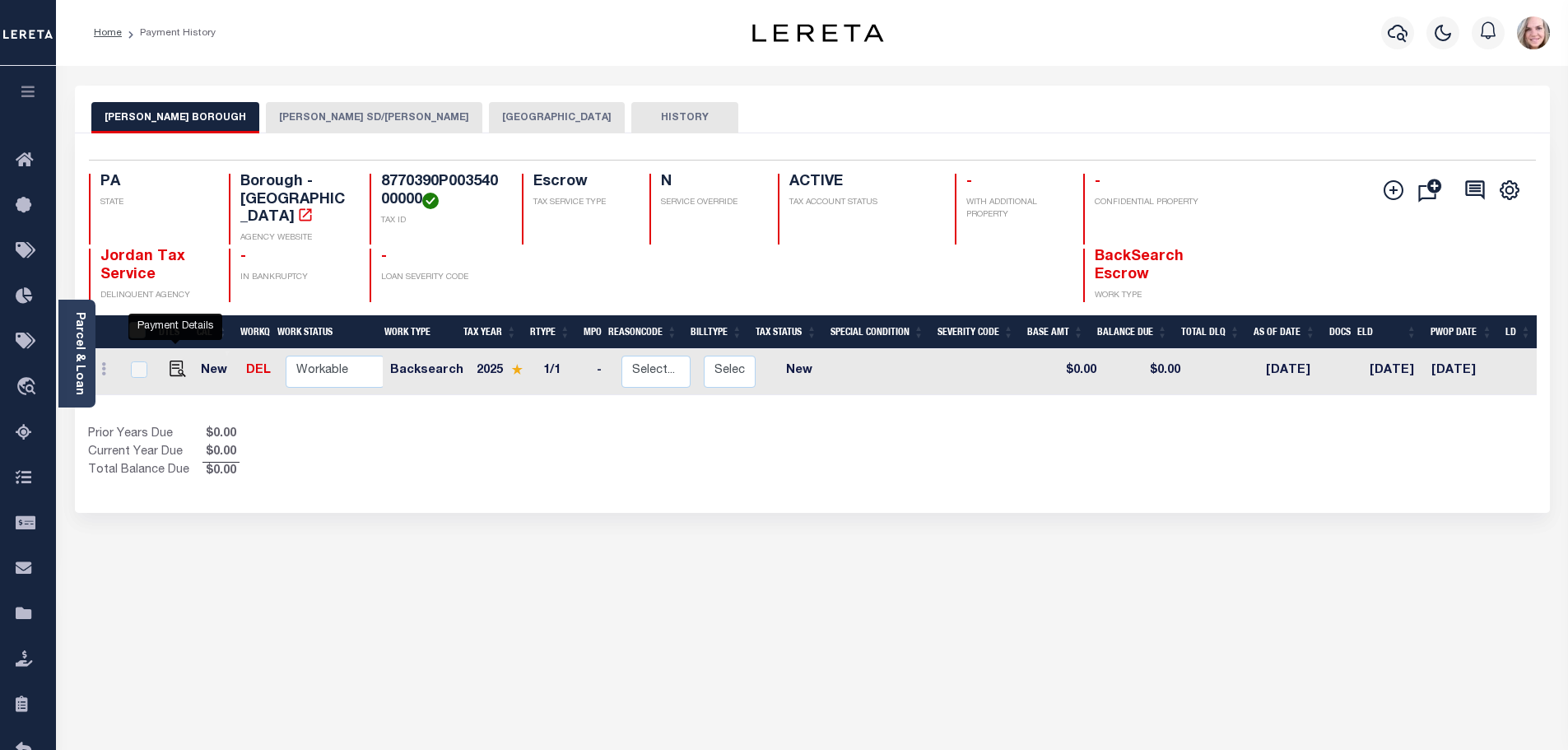
click at [166, 364] on link at bounding box center [173, 369] width 24 height 11
checkbox input "true"
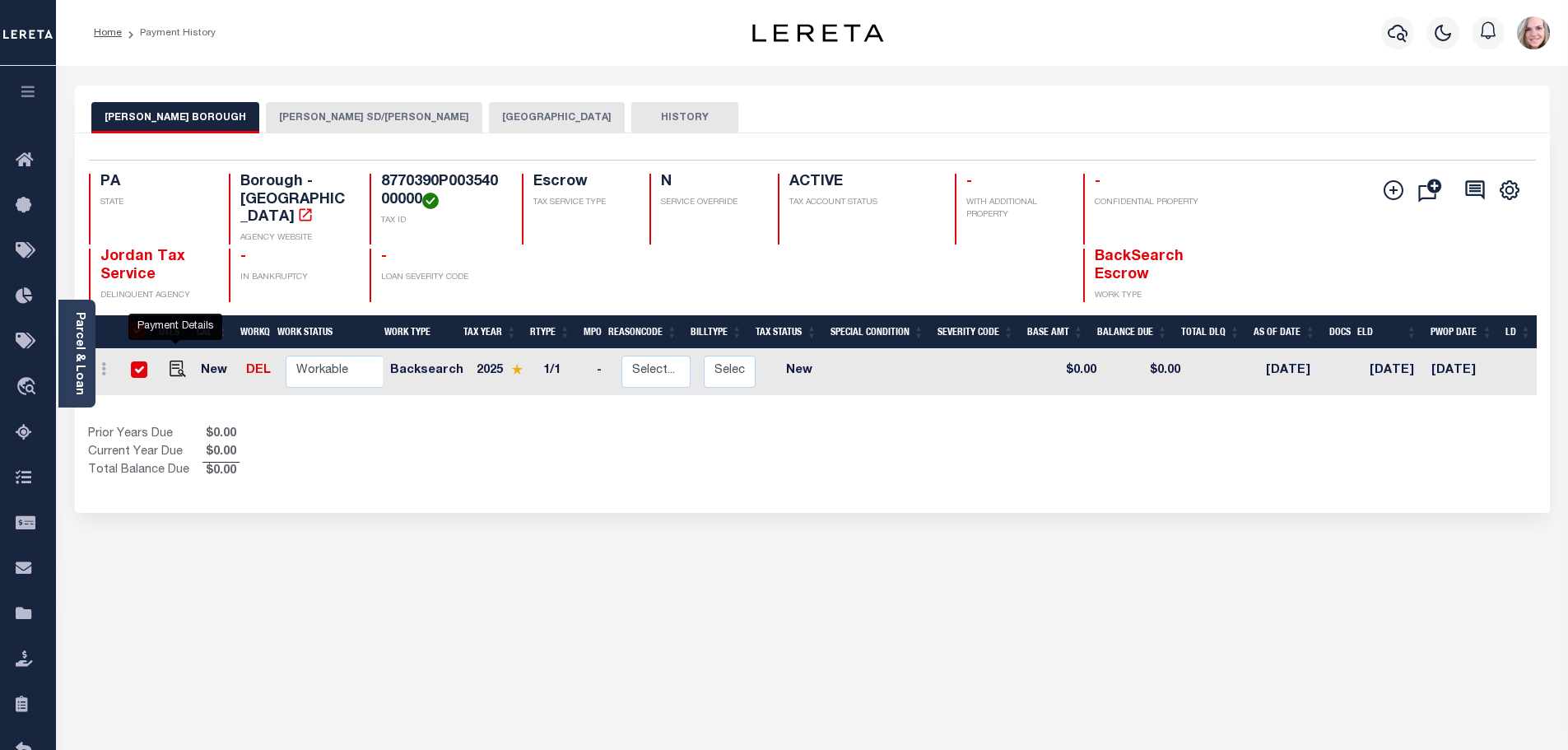
checkbox input "true"
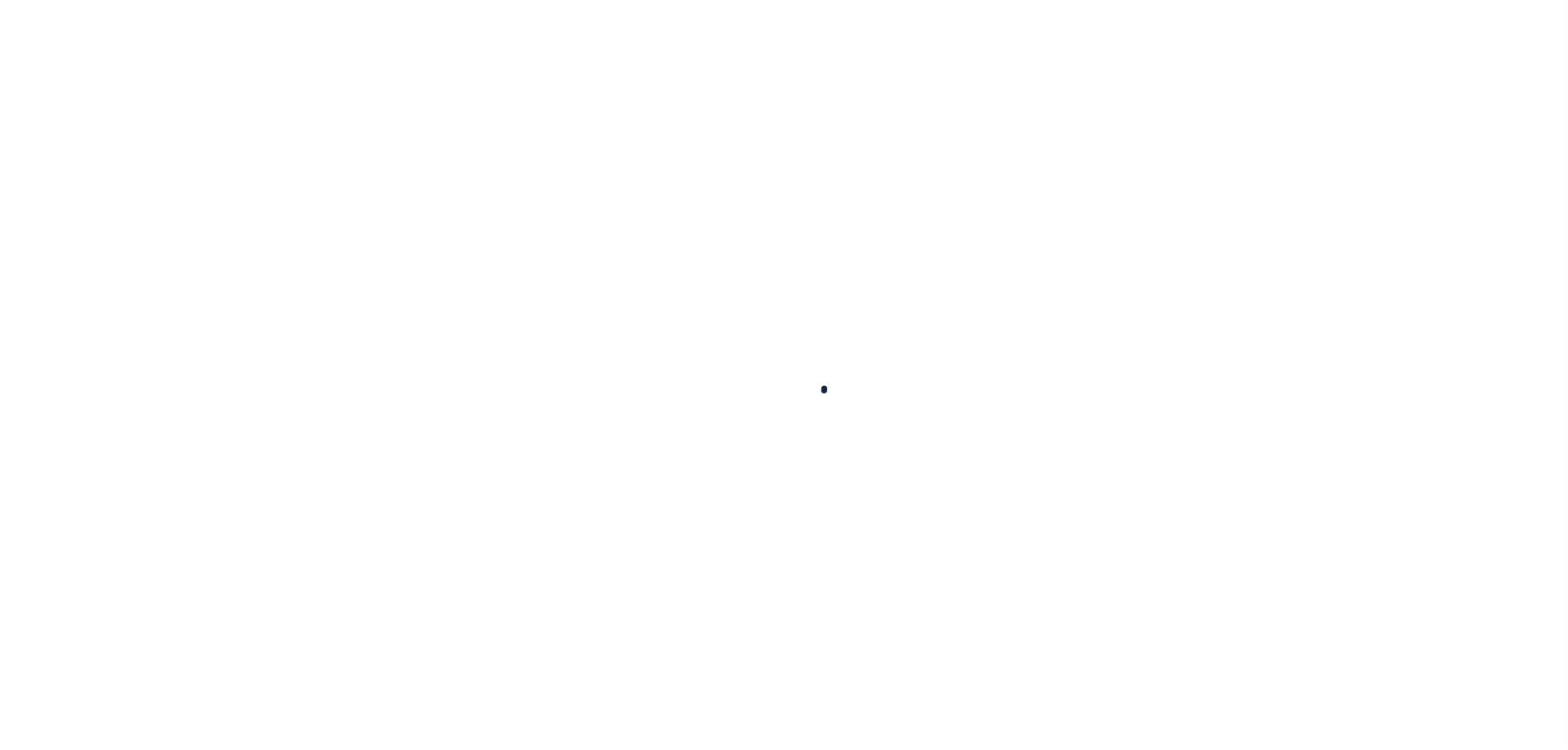
checkbox input "false"
type input "[DATE]"
select select "NW2"
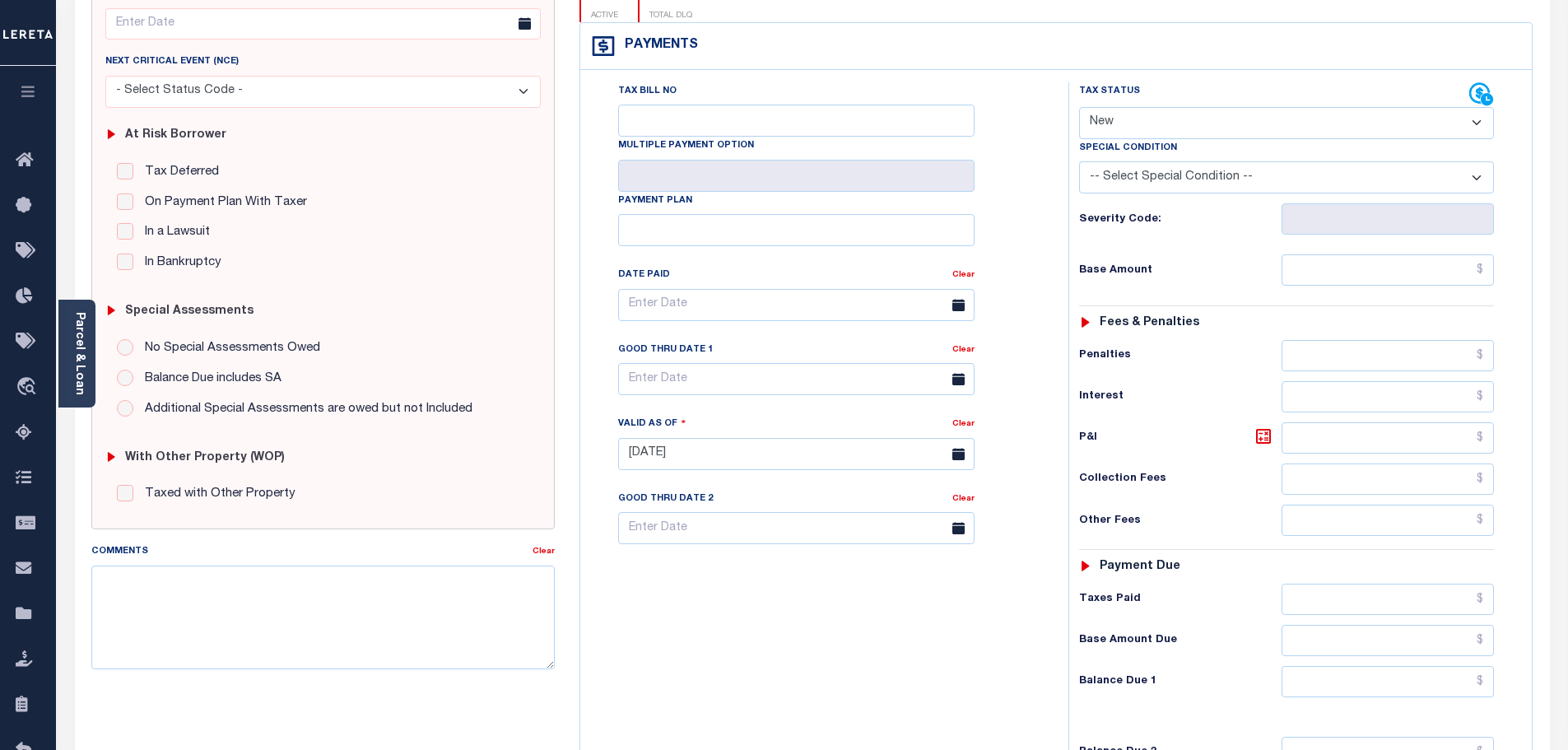
scroll to position [412, 0]
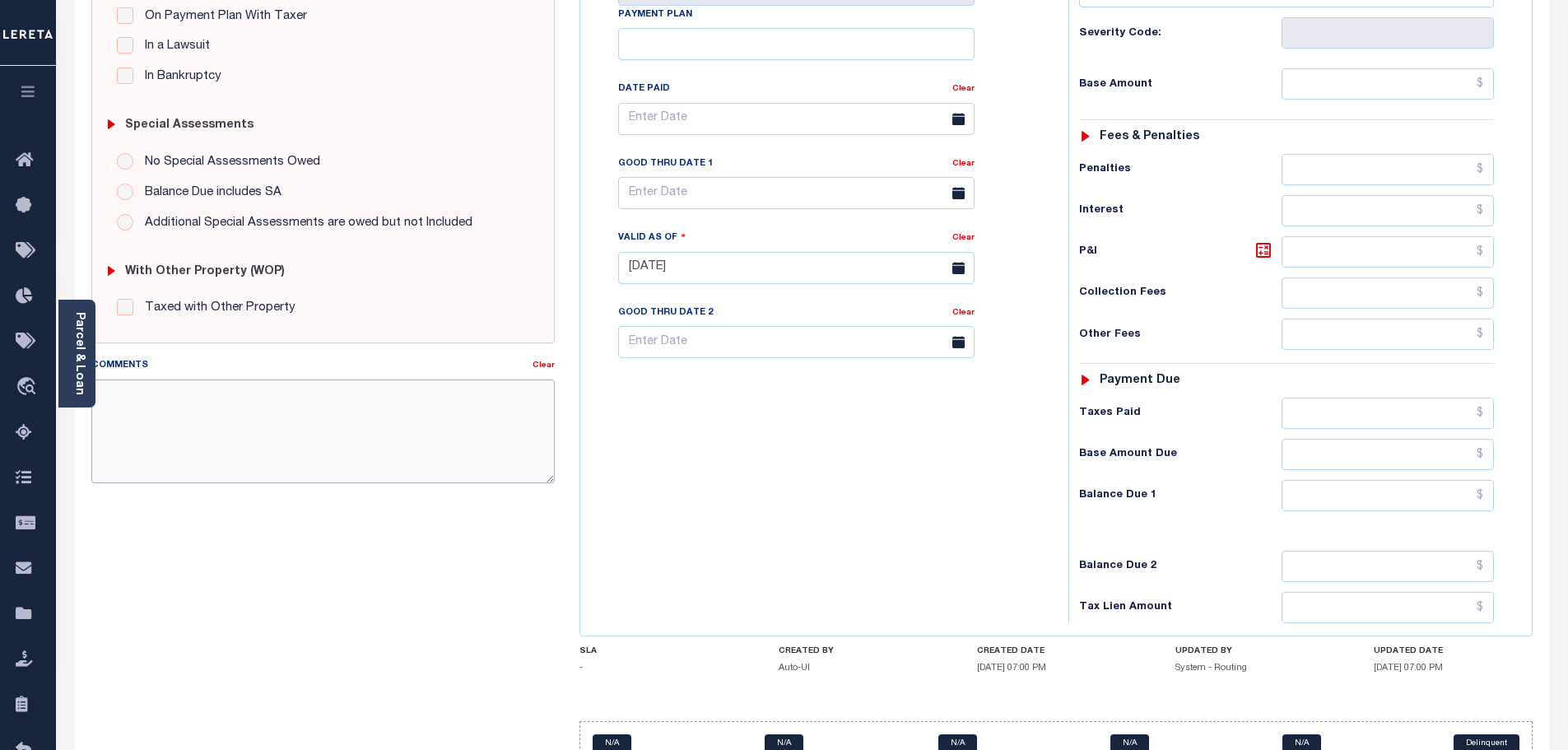
click at [364, 428] on textarea "Comments" at bounding box center [323, 432] width 464 height 104
type textarea "f"
type textarea "FACE AMOUNT: 625.00 DISCOUNT:"
type input "[DATE]"
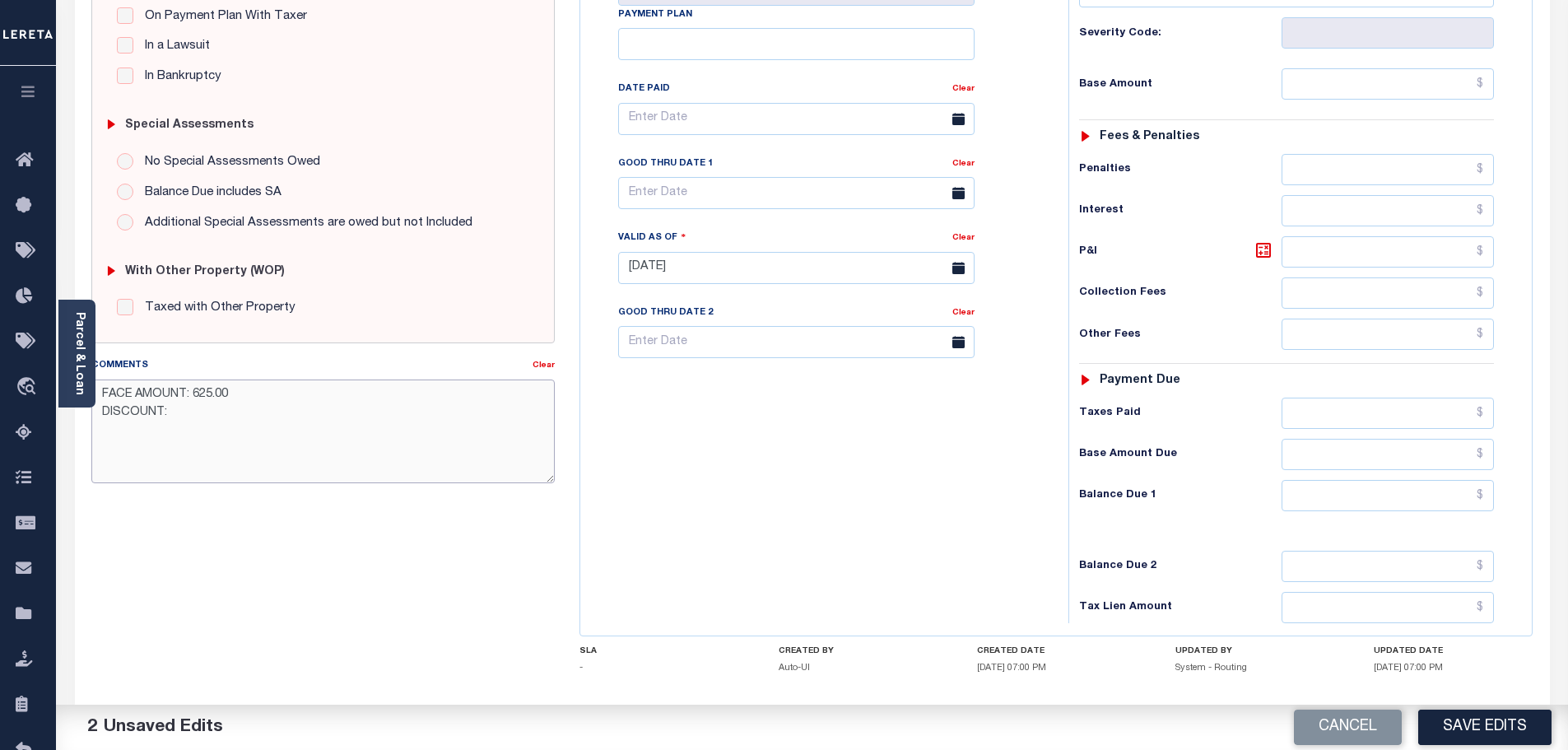
click at [196, 392] on textarea "FACE AMOUNT: 625.00 DISCOUNT:" at bounding box center [323, 432] width 464 height 104
drag, startPoint x: 186, startPoint y: 393, endPoint x: 239, endPoint y: 395, distance: 53.0
click at [185, 392] on textarea "FACE AMOUNT: 625.00 DISCOUNT:" at bounding box center [323, 432] width 464 height 104
click at [304, 425] on textarea "FACE AMOUNT DUE 10/31: 625.00 DISCOUNT:" at bounding box center [323, 432] width 464 height 104
click at [283, 402] on textarea "FACE AMOUNT DUE 10/31: 625.00 DISCOUNT:" at bounding box center [323, 432] width 464 height 104
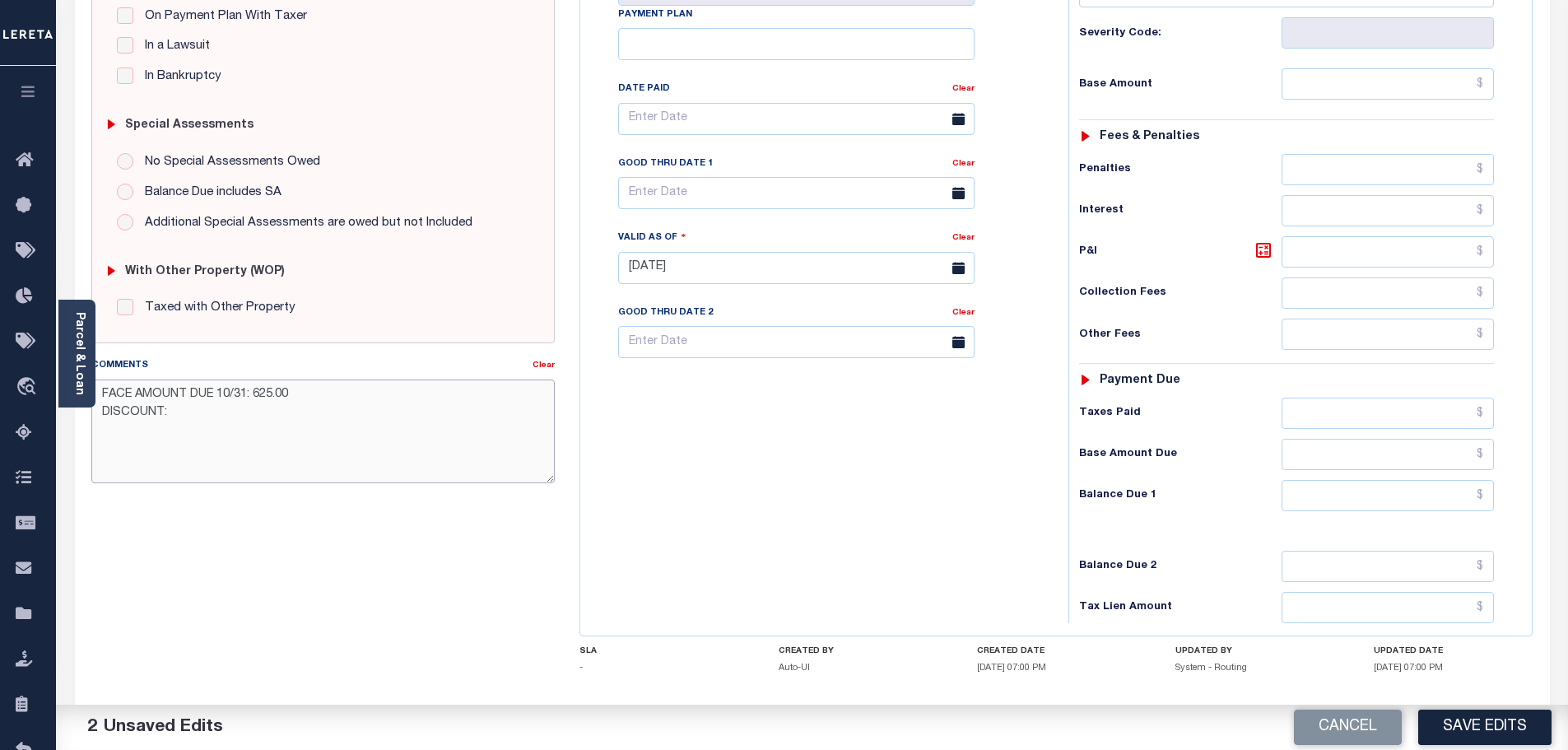
click at [267, 418] on textarea "FACE AMOUNT DUE 10/31: 625.00 DISCOUNT:" at bounding box center [323, 432] width 464 height 104
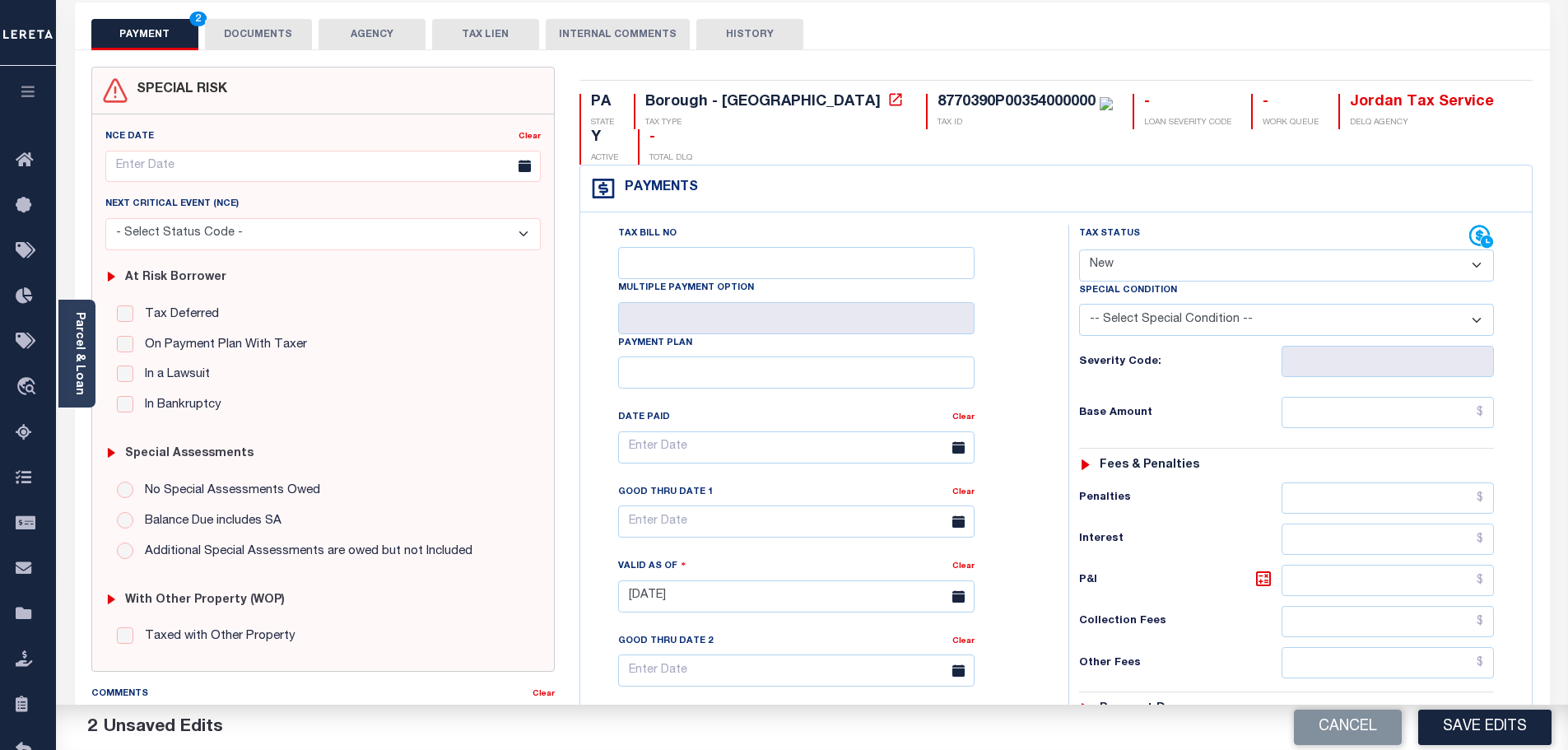
scroll to position [0, 0]
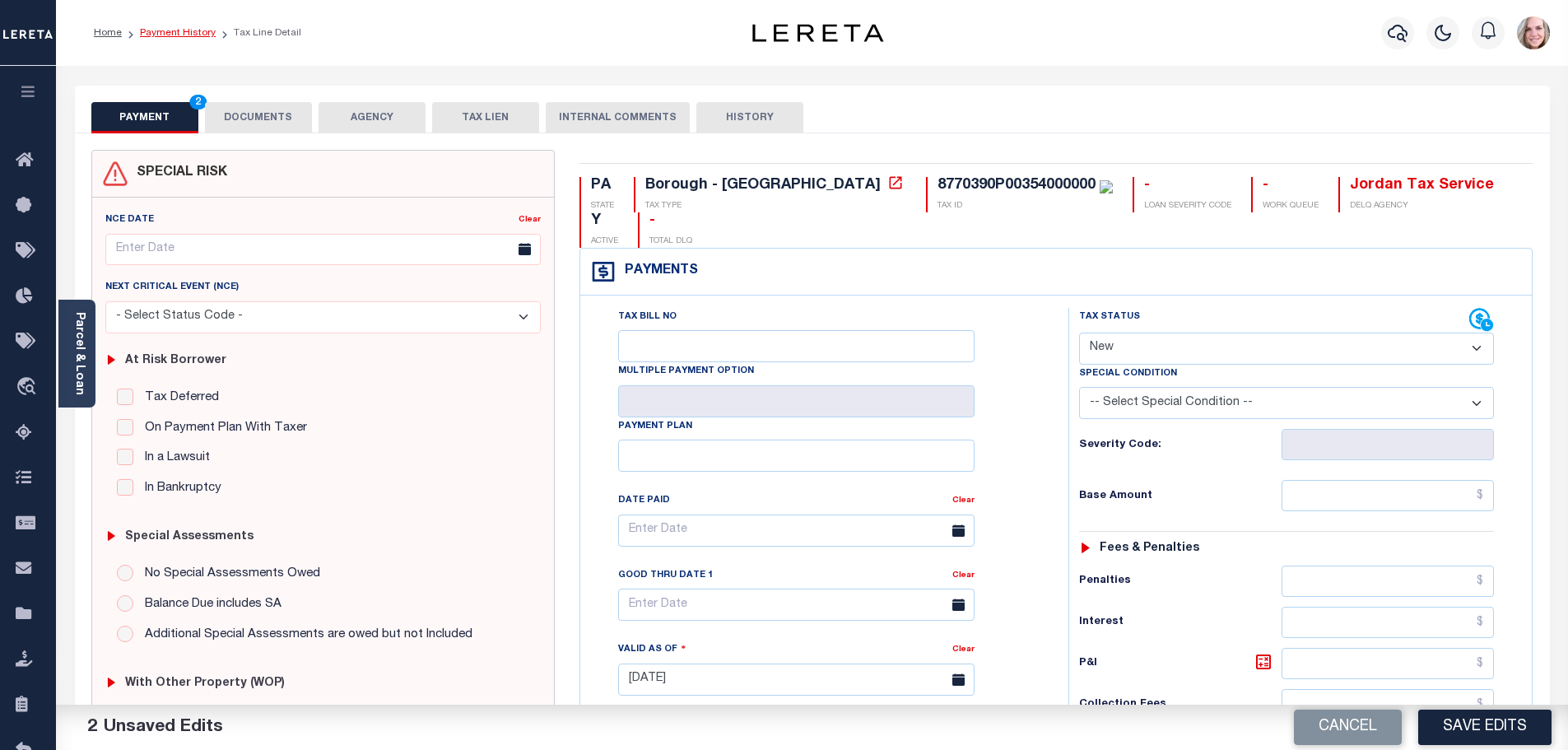
type textarea "FACE AMOUNT DUE 10/31: 625.00 DISCOUNT: 12.50"
click at [192, 28] on link "Payment History" at bounding box center [177, 32] width 75 height 10
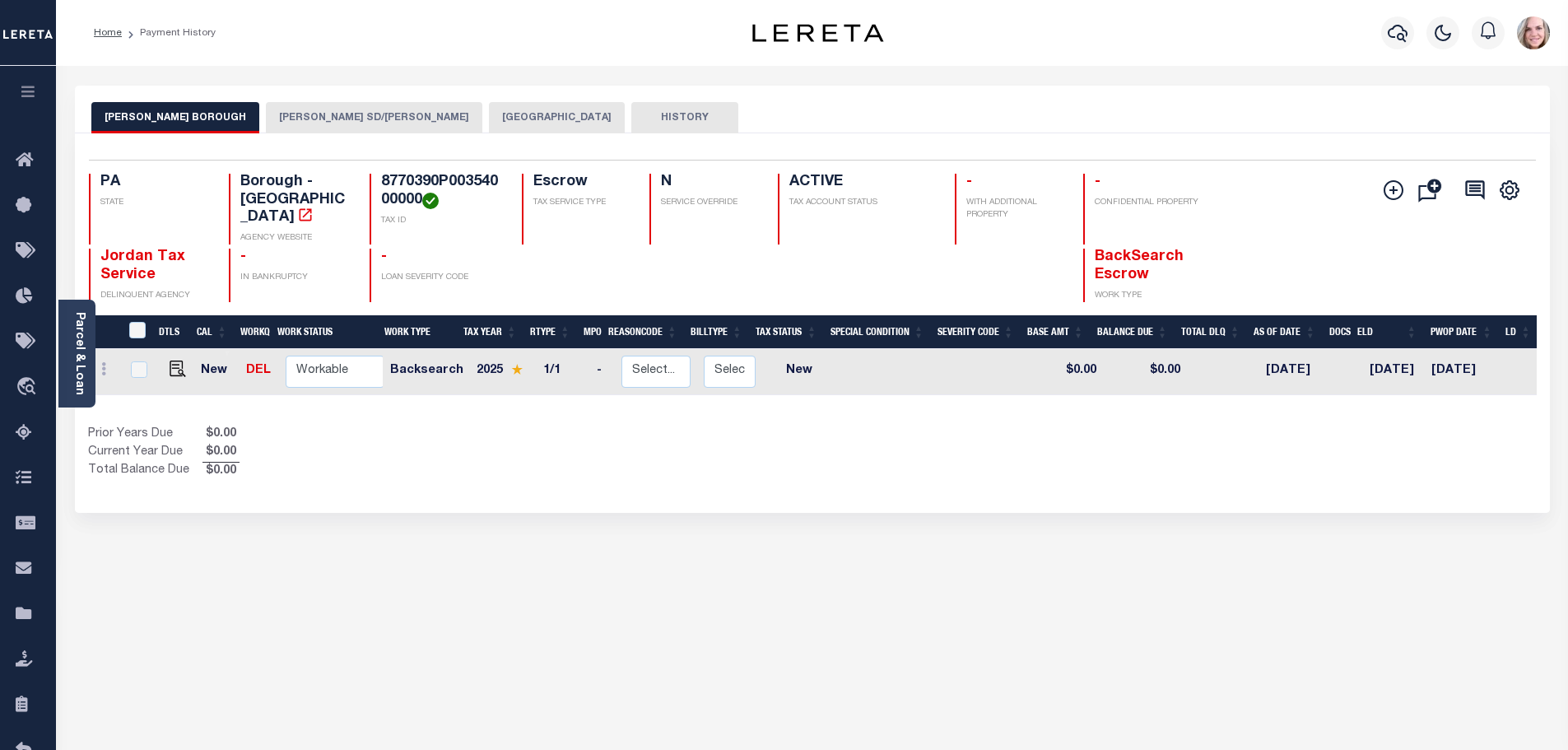
click at [369, 119] on button "[PERSON_NAME] SD/[PERSON_NAME]" at bounding box center [375, 118] width 217 height 31
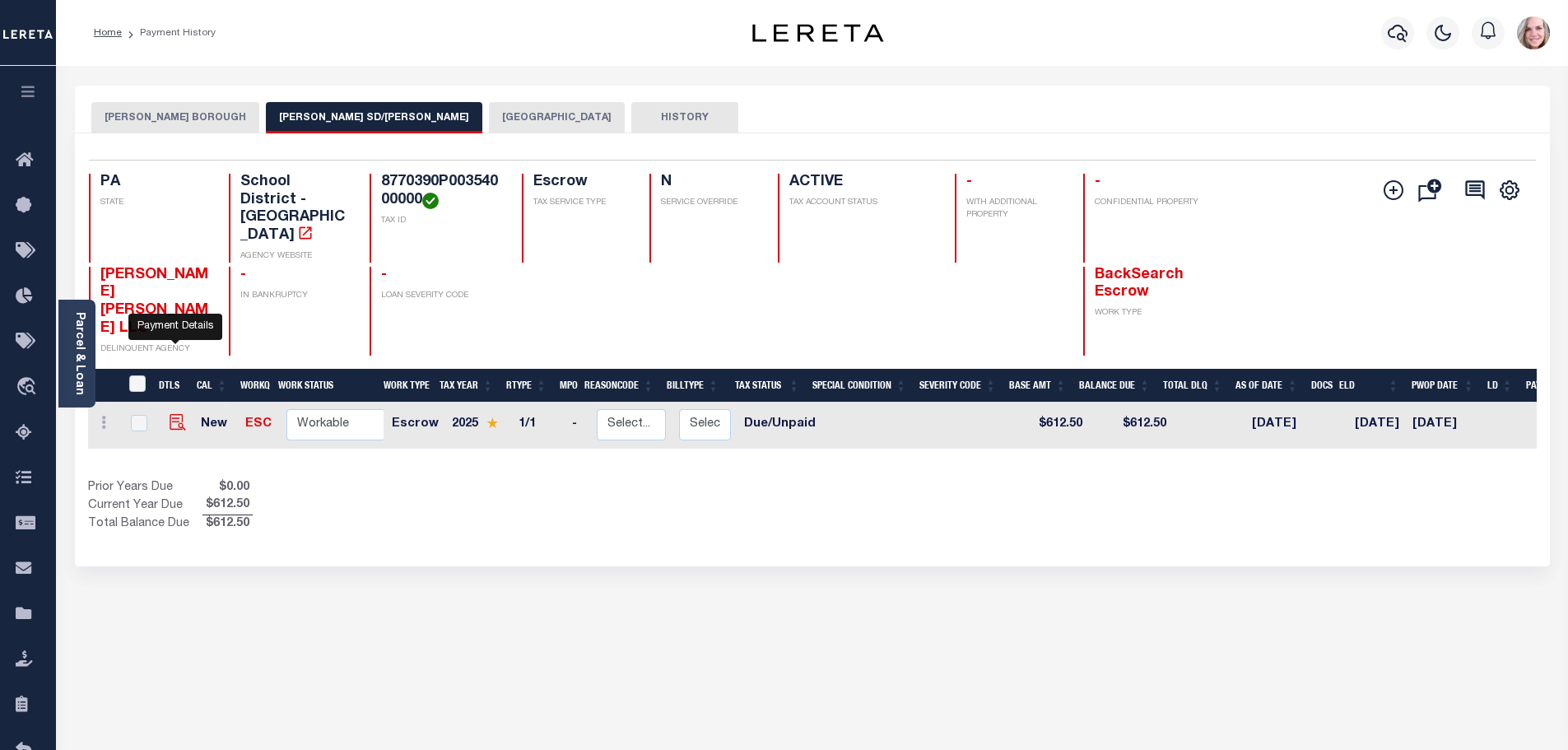
click at [174, 414] on img "" at bounding box center [178, 421] width 16 height 16
checkbox input "true"
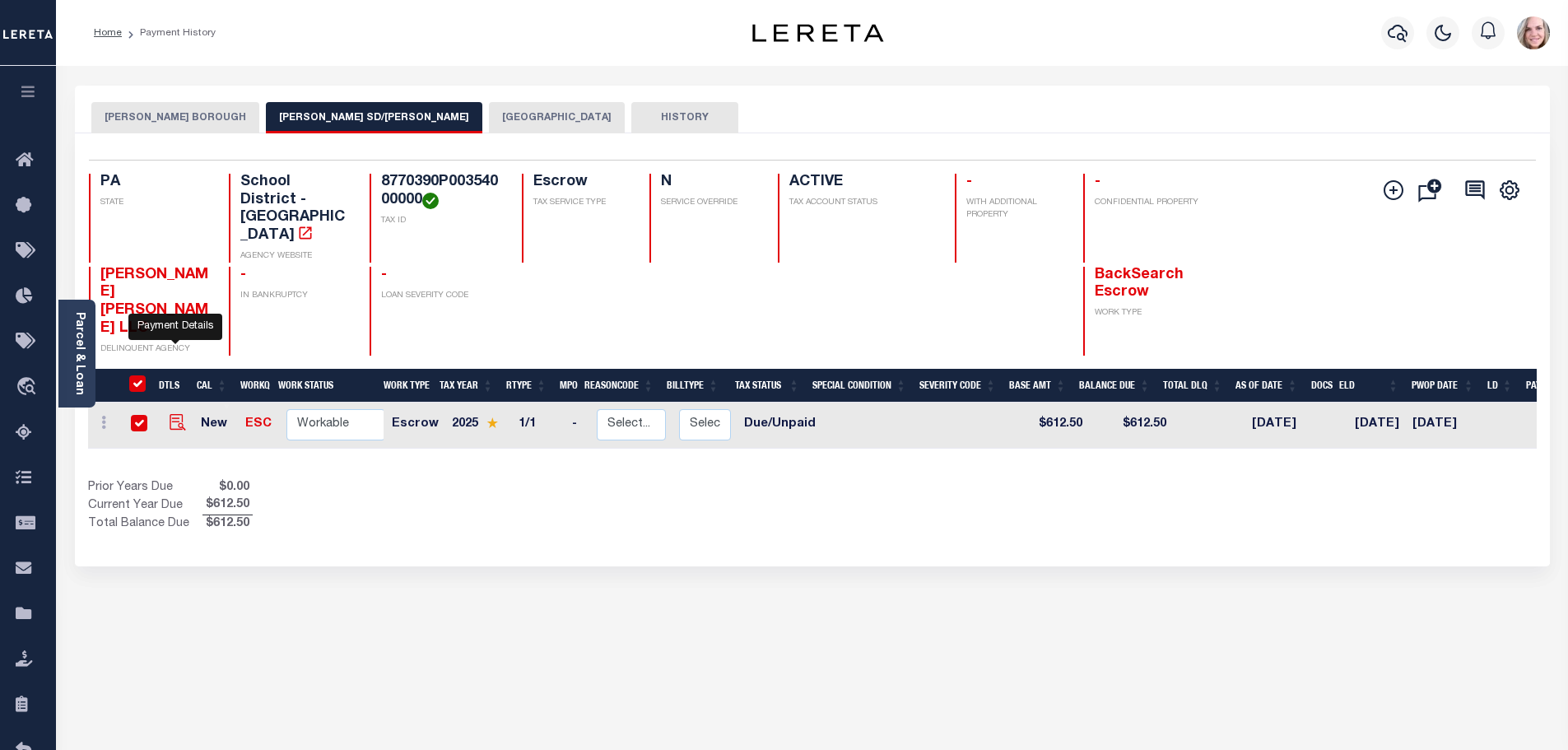
checkbox input "true"
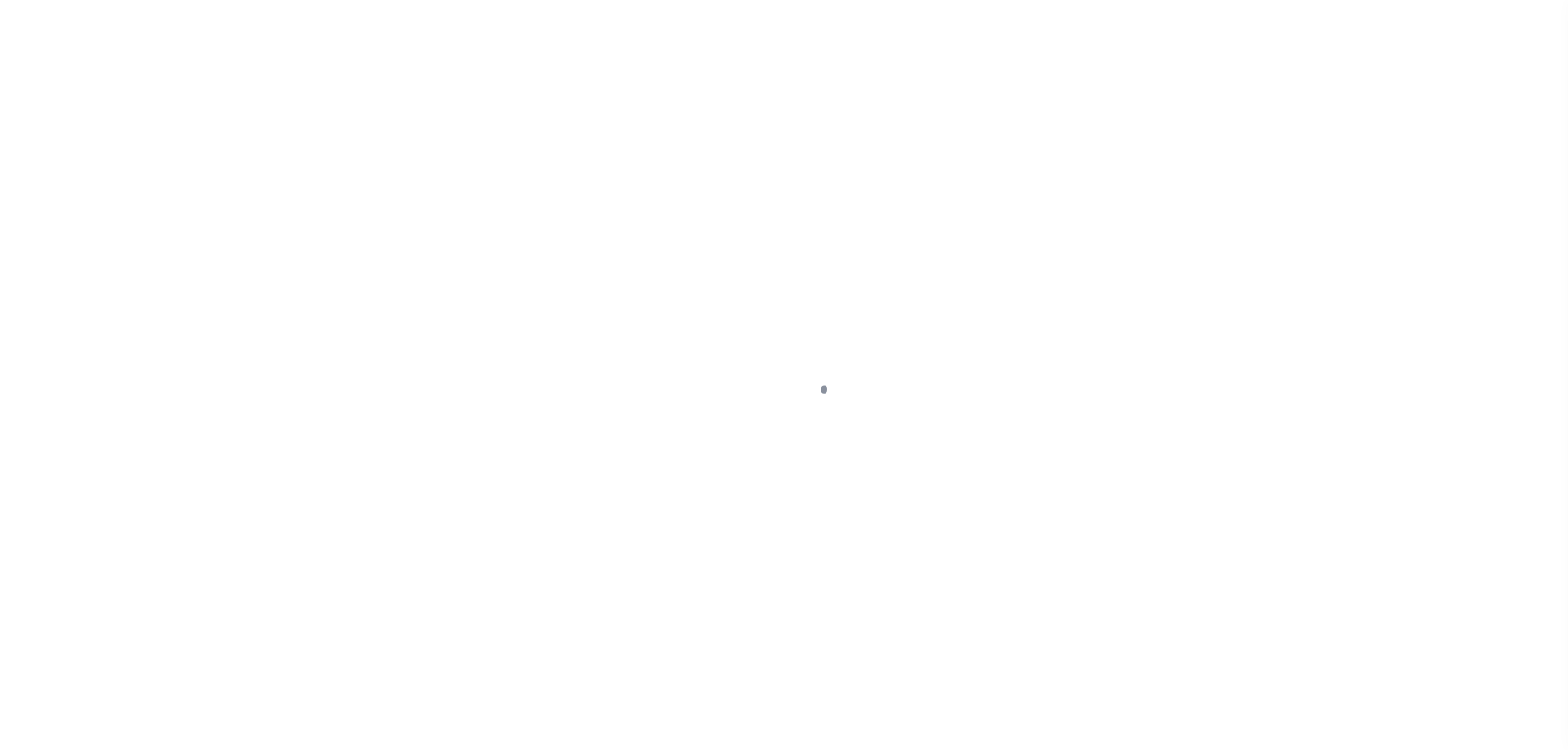
select select "DUE"
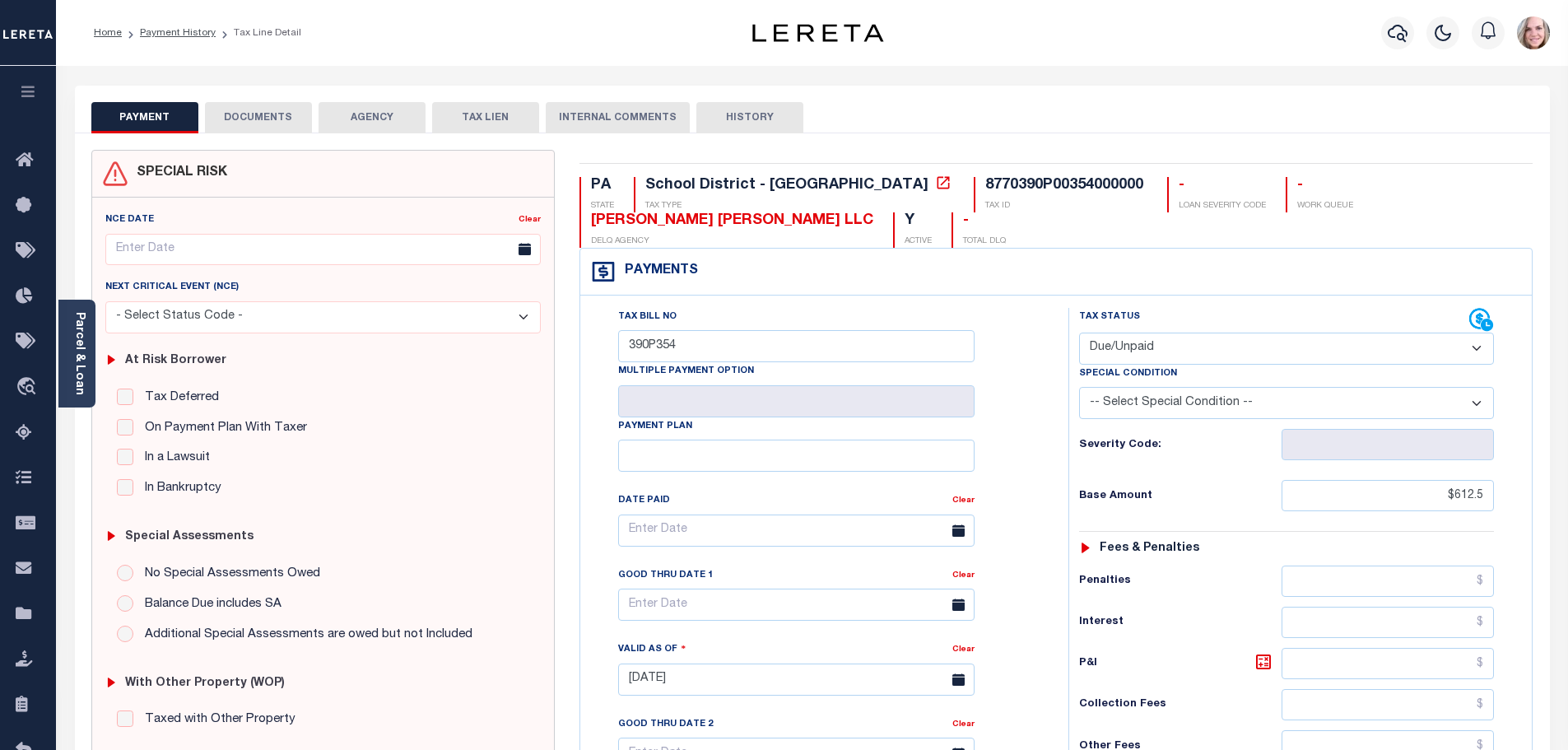
scroll to position [247, 0]
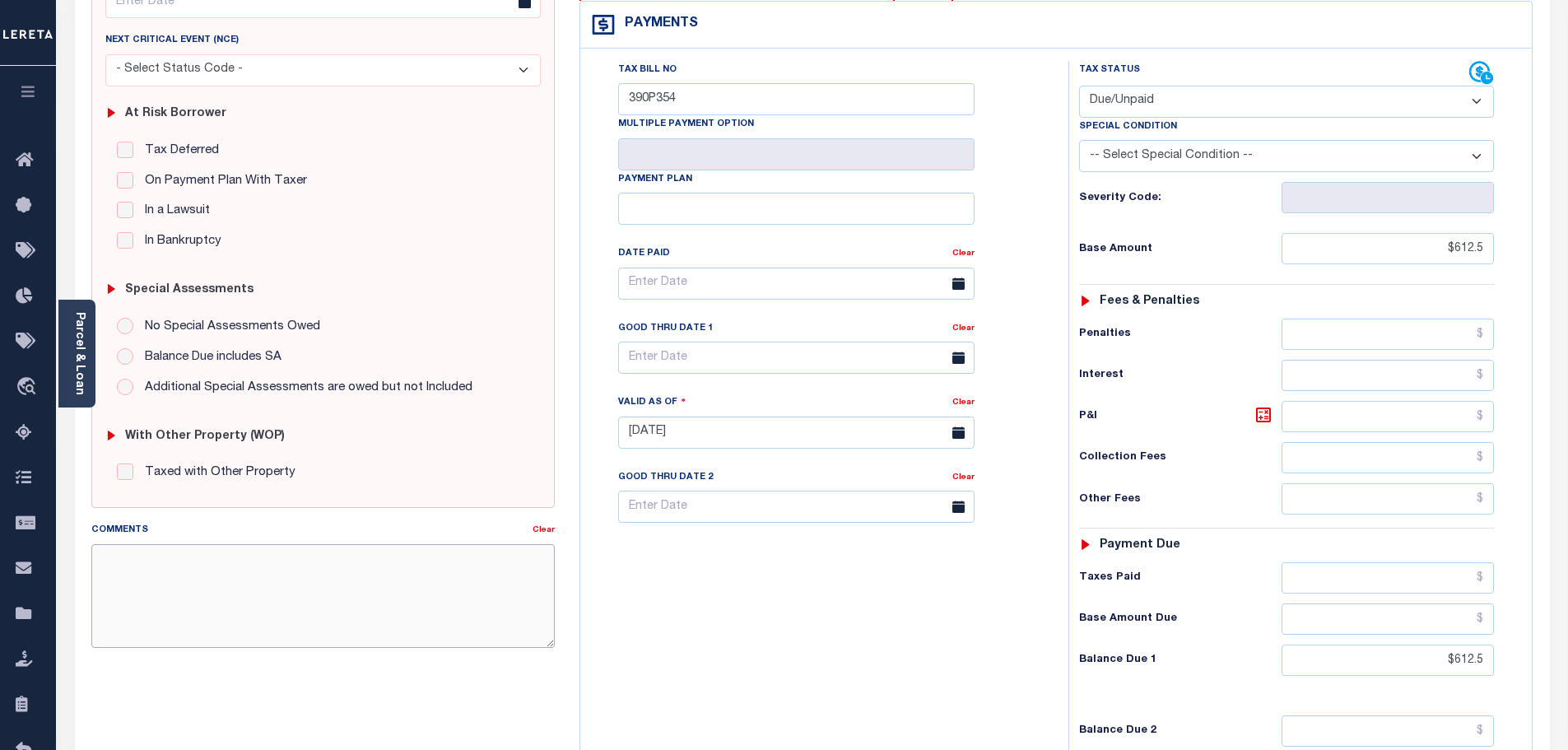
click at [220, 581] on textarea "Comments" at bounding box center [323, 596] width 464 height 104
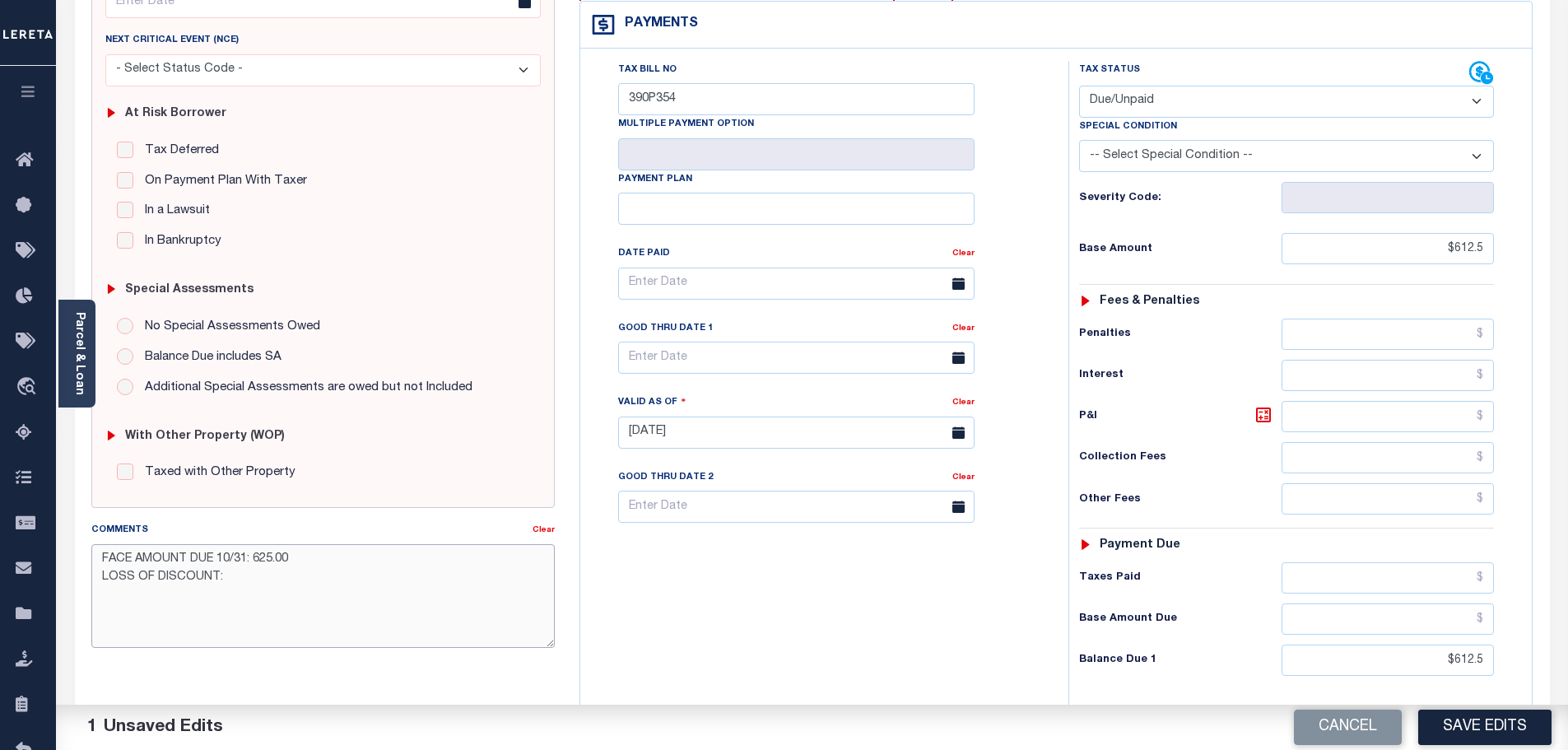
click at [310, 579] on textarea "FACE AMOUNT DUE 10/31: 625.00 LOSS OF DISCOUNT:" at bounding box center [323, 596] width 464 height 104
type textarea "FACE AMOUNT DUE 10/31: 625.00 LOSS OF DISCOUNT: 12.50"
click at [1462, 721] on button "Save Edits" at bounding box center [1485, 727] width 134 height 36
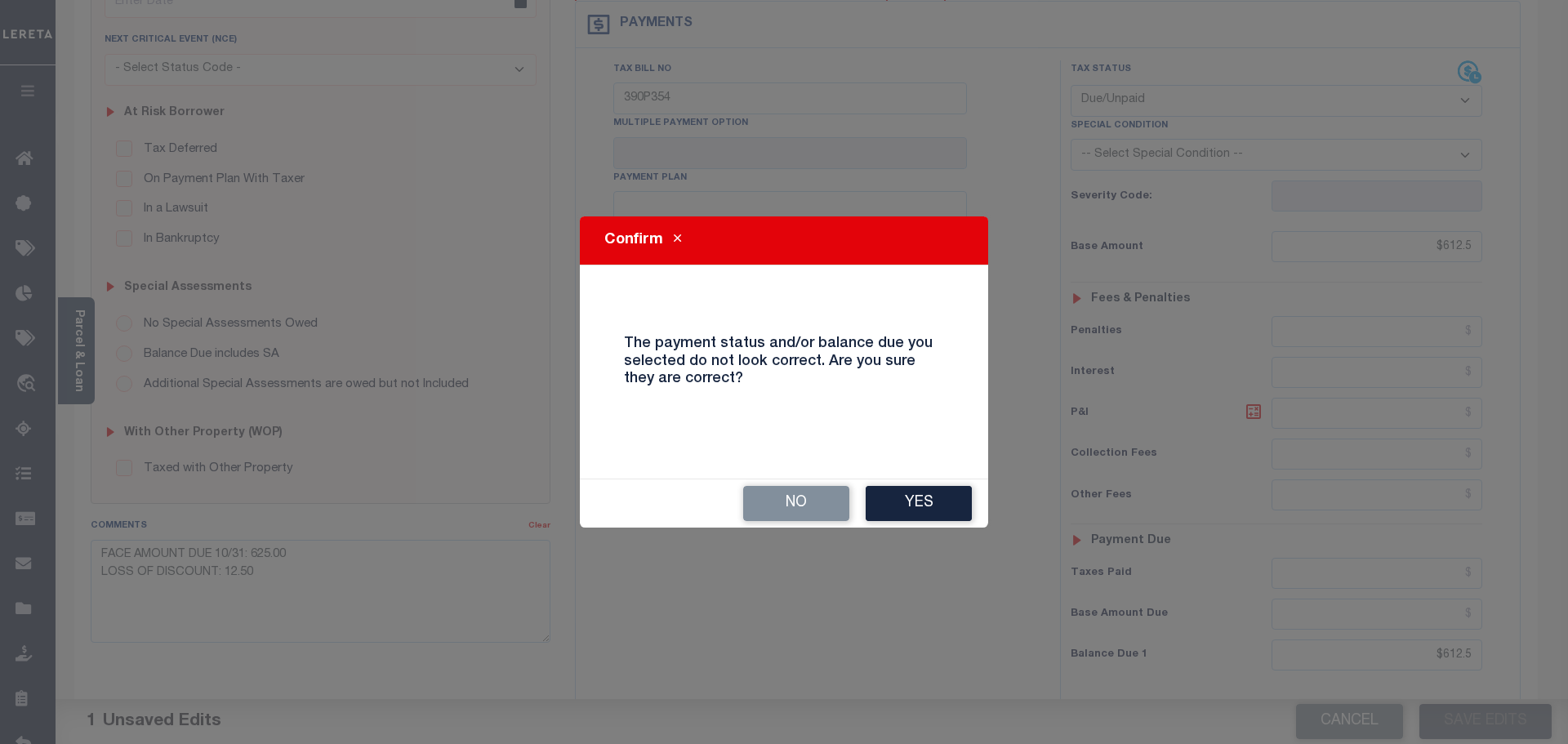
click at [936, 511] on button "Yes" at bounding box center [918, 503] width 106 height 35
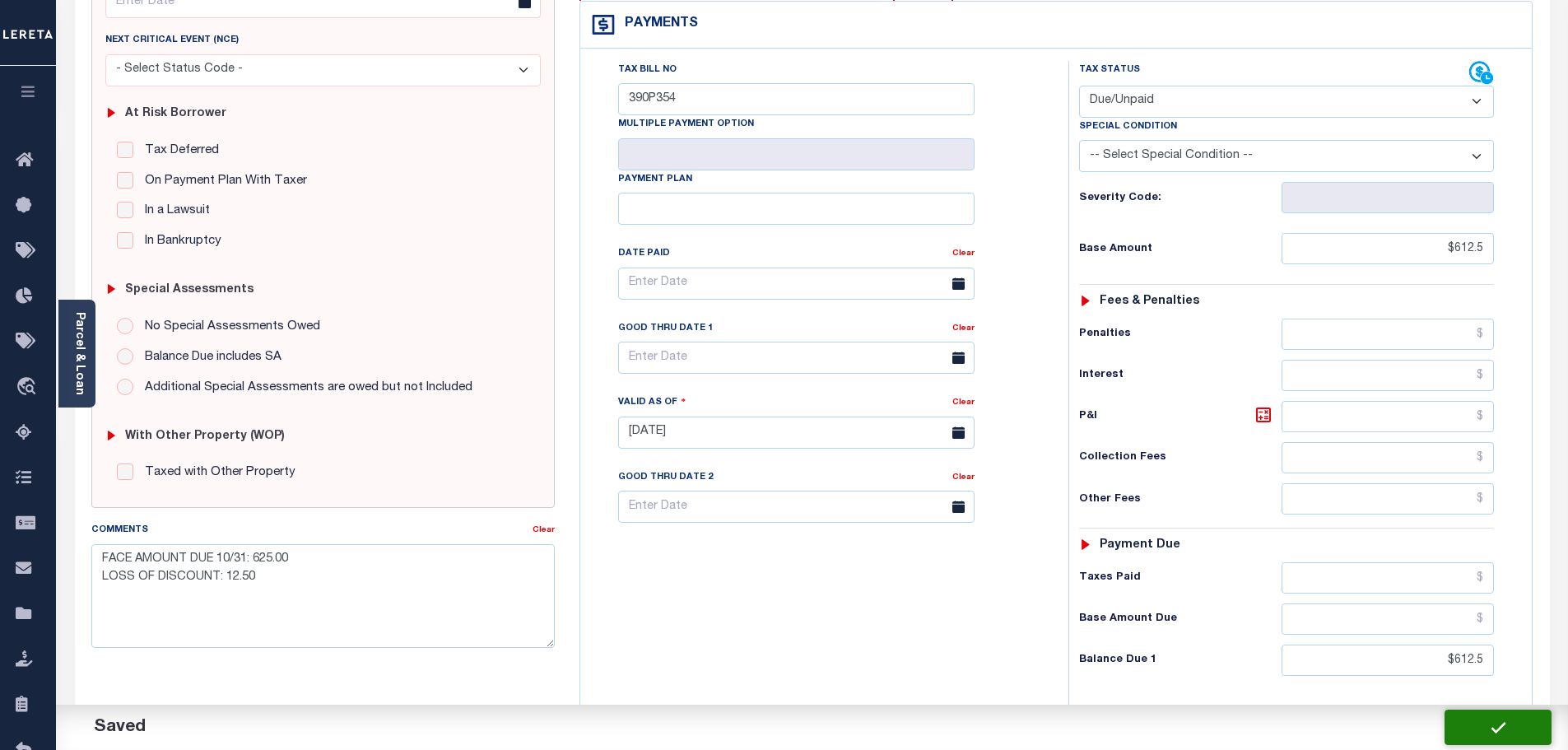
checkbox input "false"
type textarea "FACE AMOUNT DUE 10/31: 625.00 LOSS OF DISCOUNT: 12.50"
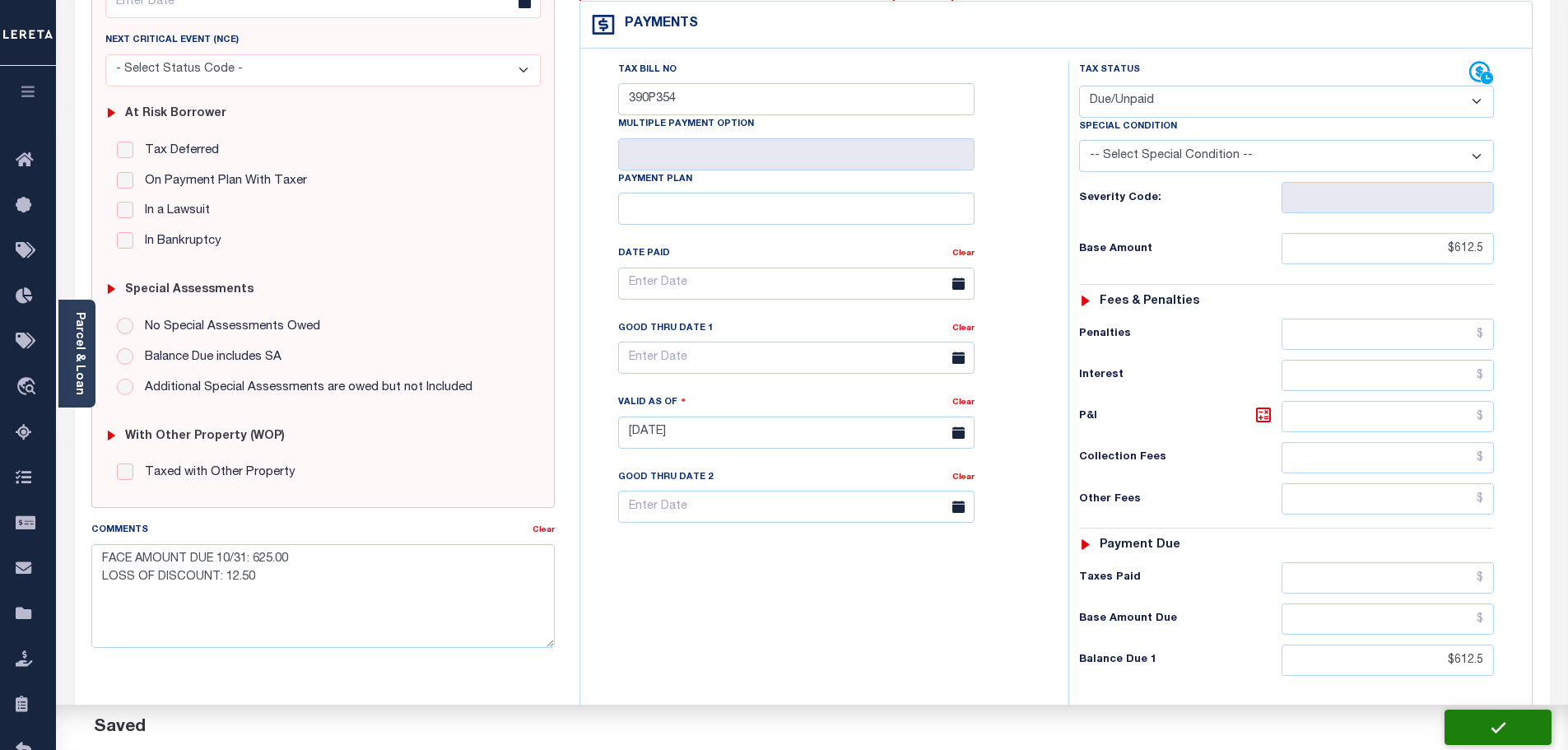
type input "$612.5"
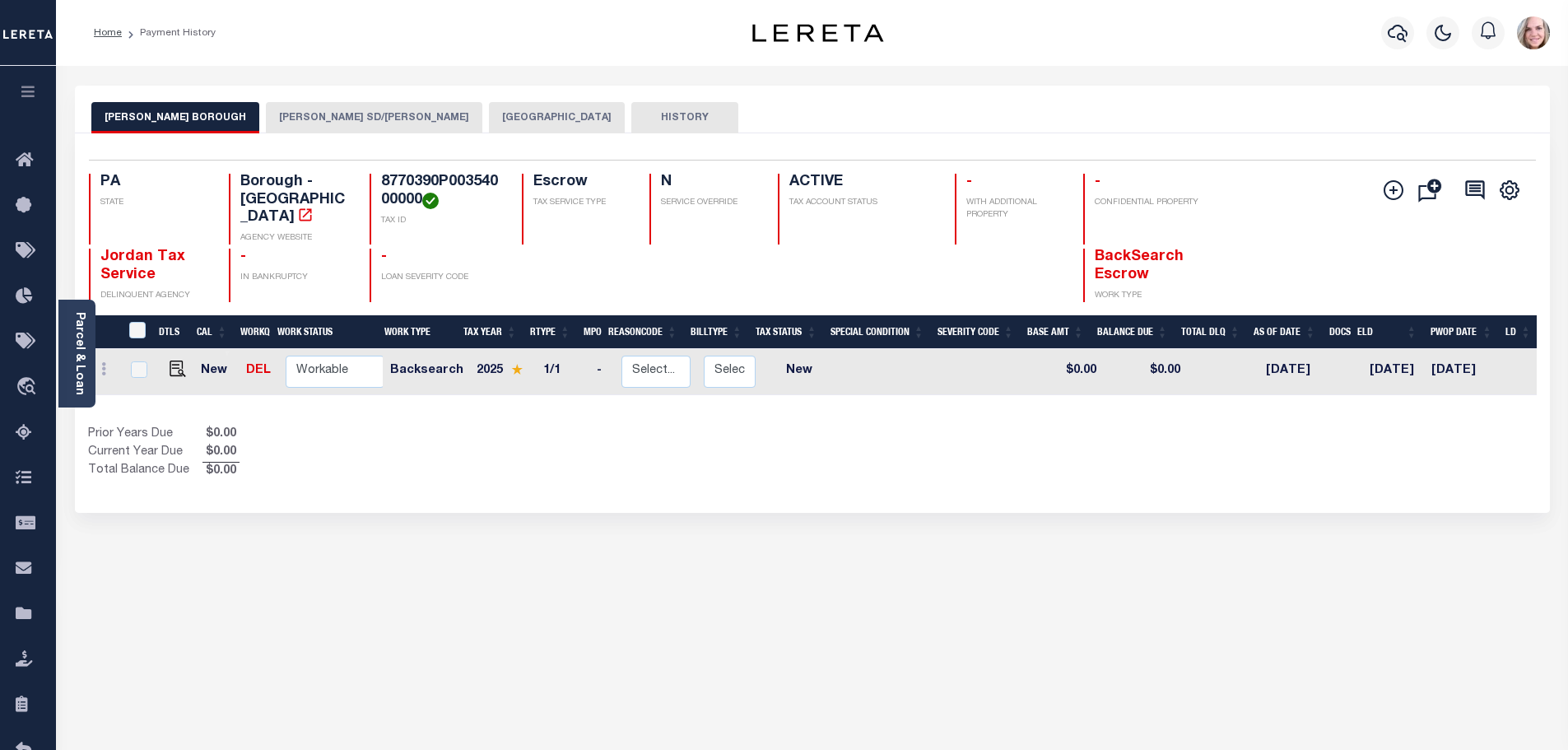
click at [379, 115] on button "[PERSON_NAME] SD/[PERSON_NAME]" at bounding box center [375, 118] width 217 height 31
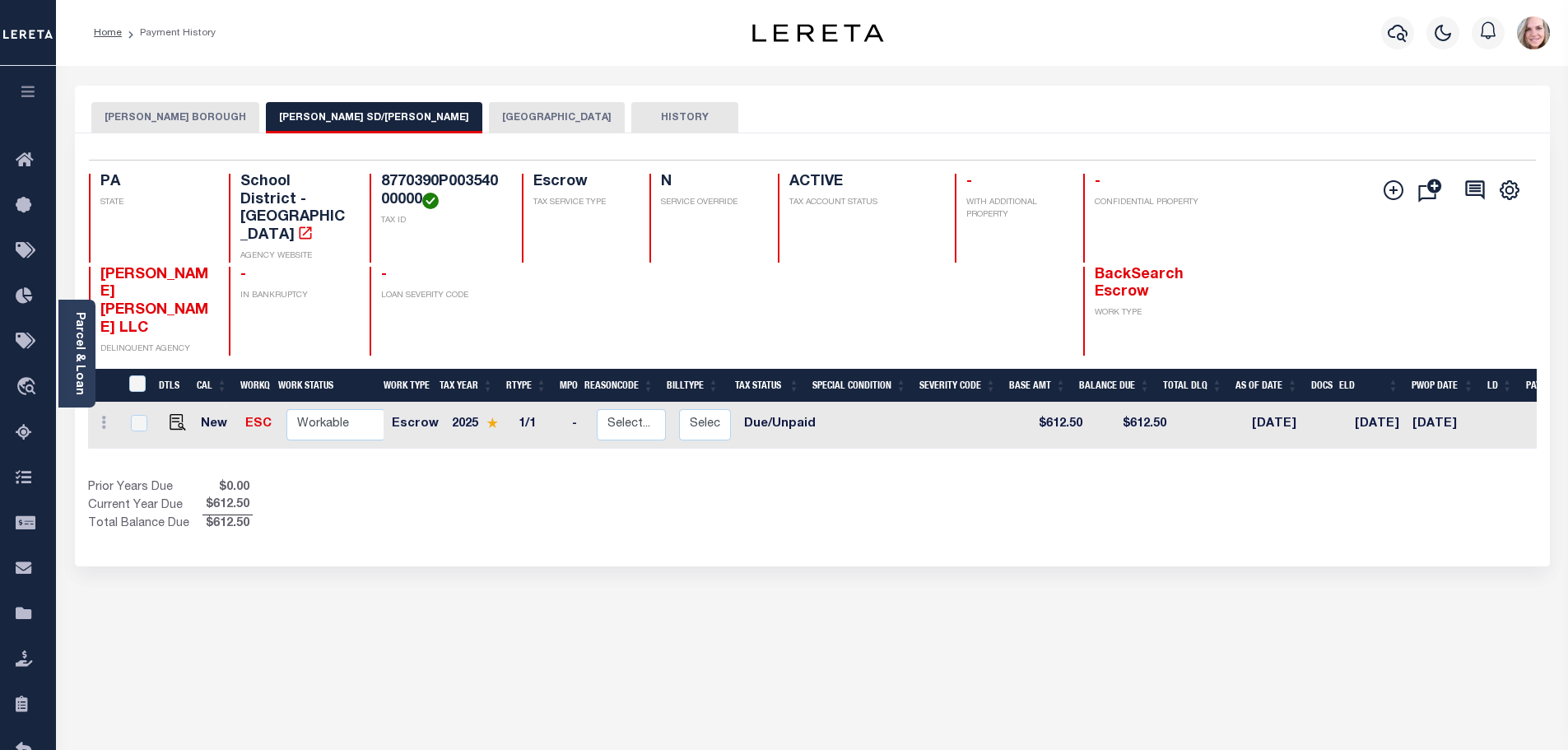
click at [697, 499] on div "[PERSON_NAME] BOROUGH [PERSON_NAME][GEOGRAPHIC_DATA] SD/[PERSON_NAME] BORO ALLE…" at bounding box center [812, 550] width 1499 height 929
